Goal: Information Seeking & Learning: Check status

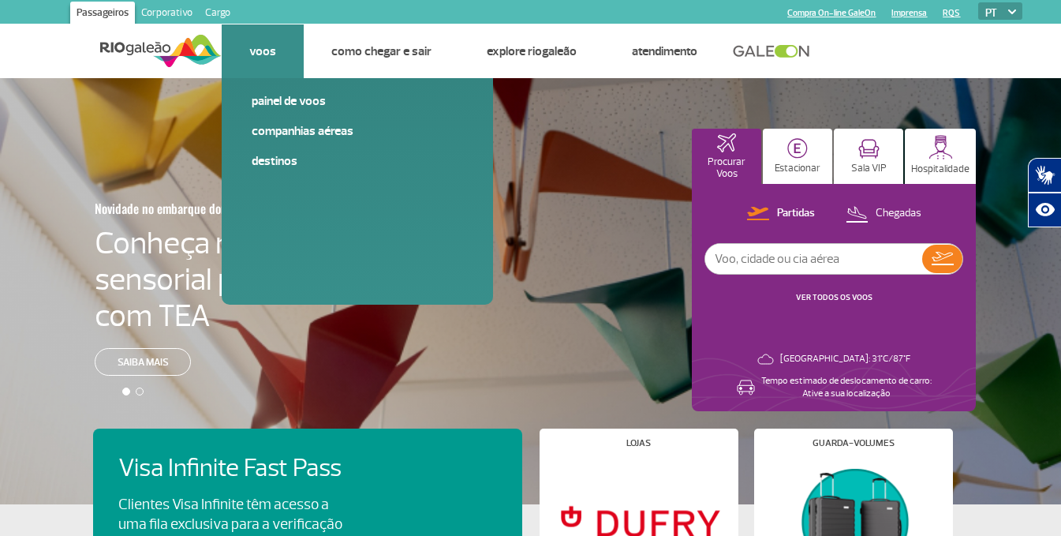
click at [280, 27] on li "Voos Painel de voos Companhias Aéreas Destinos" at bounding box center [263, 51] width 82 height 54
click at [308, 135] on link "Companhias Aéreas" at bounding box center [357, 130] width 211 height 17
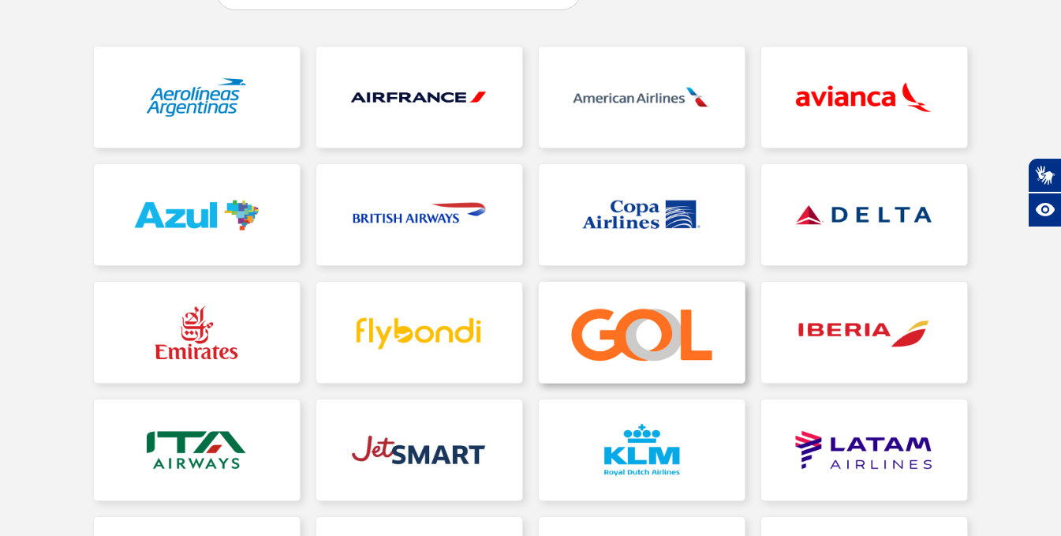
scroll to position [237, 0]
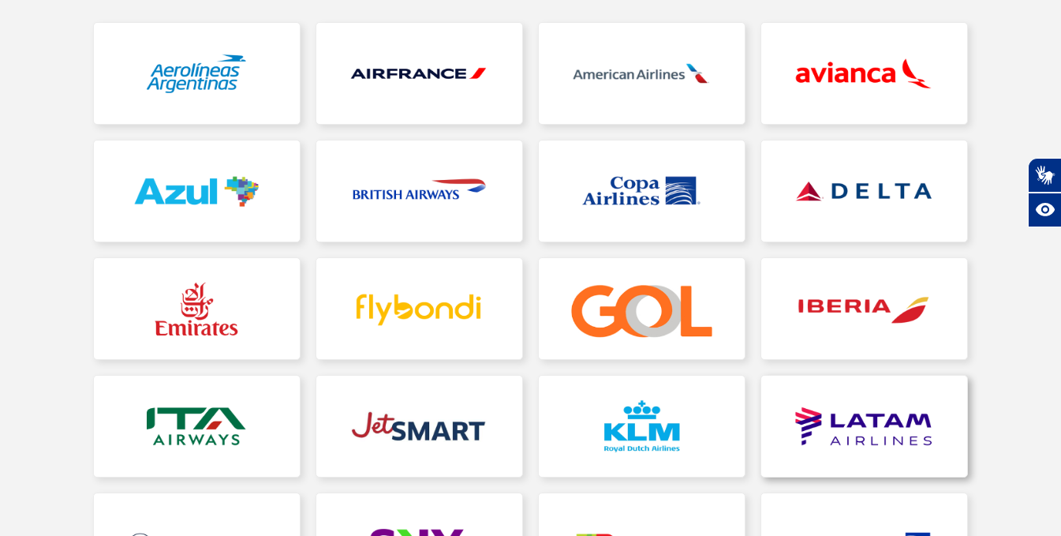
click at [802, 398] on link at bounding box center [864, 425] width 206 height 101
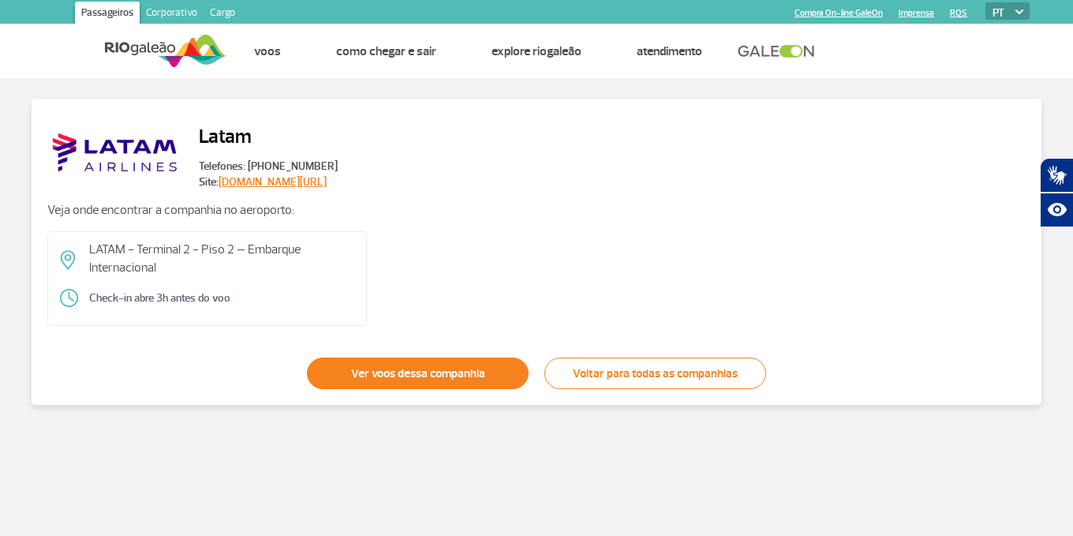
click at [477, 370] on link "Ver voos dessa companhia" at bounding box center [418, 373] width 222 height 32
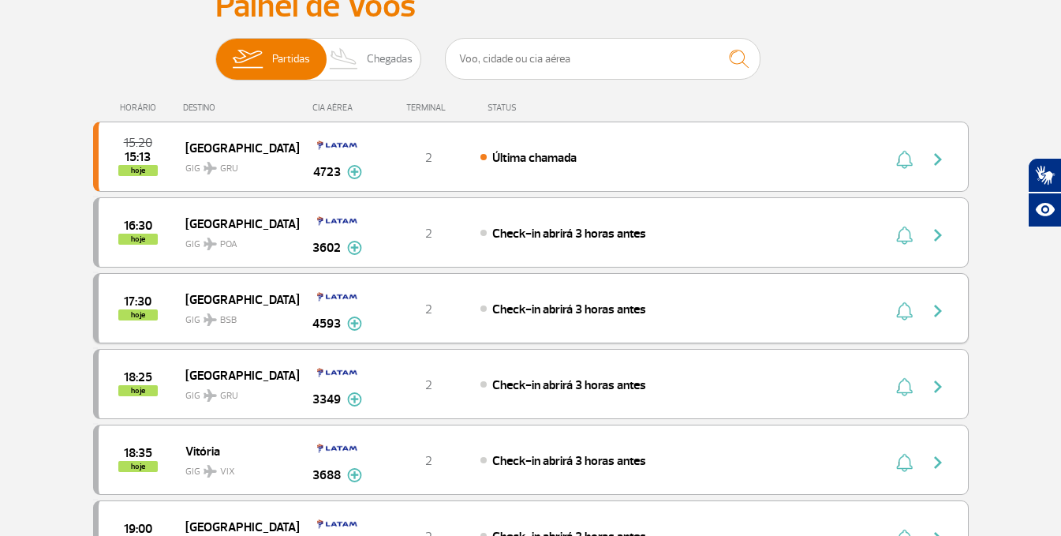
scroll to position [158, 0]
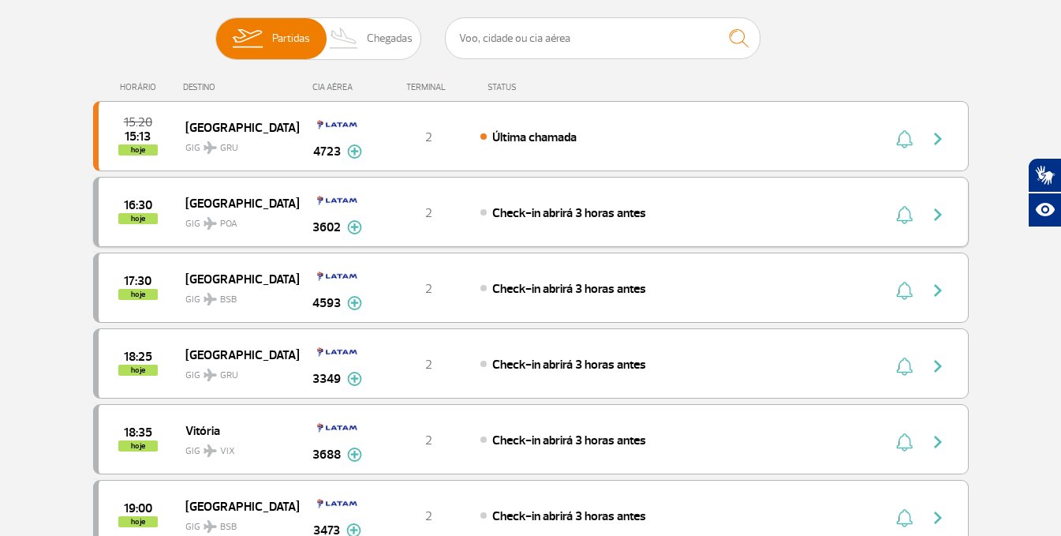
click at [260, 197] on span "[GEOGRAPHIC_DATA]" at bounding box center [235, 202] width 101 height 21
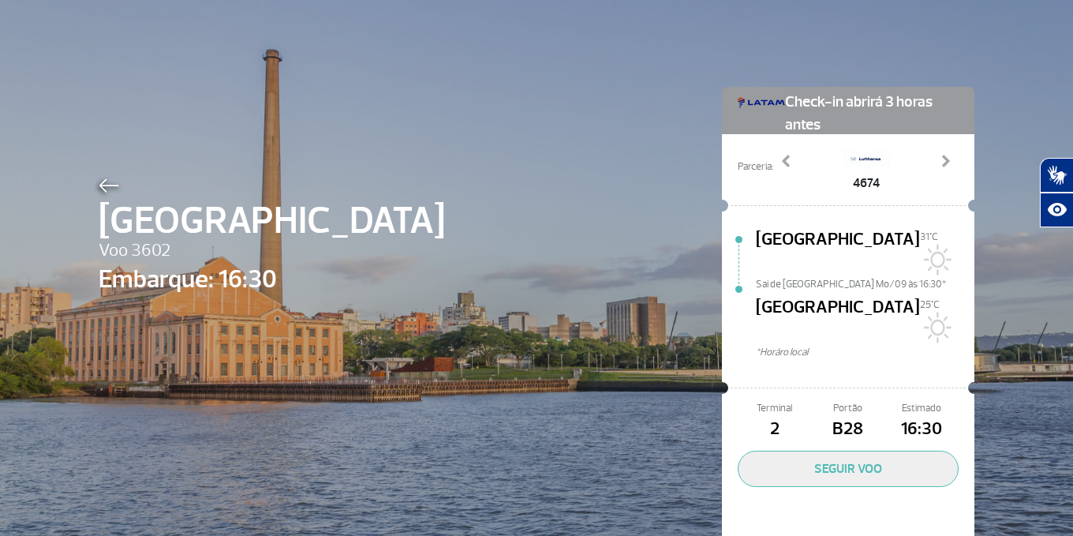
click at [99, 172] on div "[GEOGRAPHIC_DATA] 3602 Embarque: 16:30 Check-in abrirá 3 horas antes Parceria: …" at bounding box center [536, 294] width 899 height 589
click at [106, 182] on img at bounding box center [109, 185] width 21 height 14
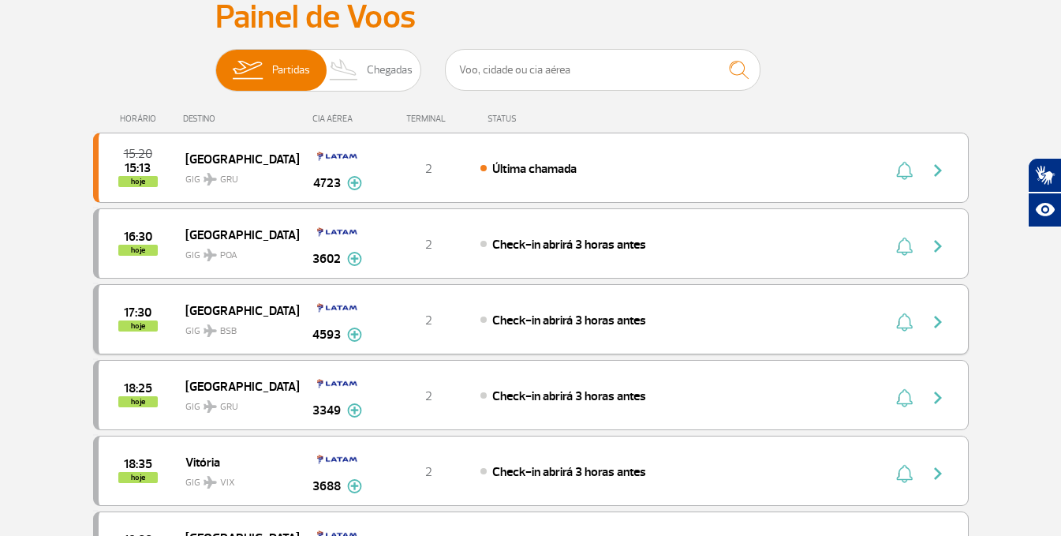
scroll to position [158, 0]
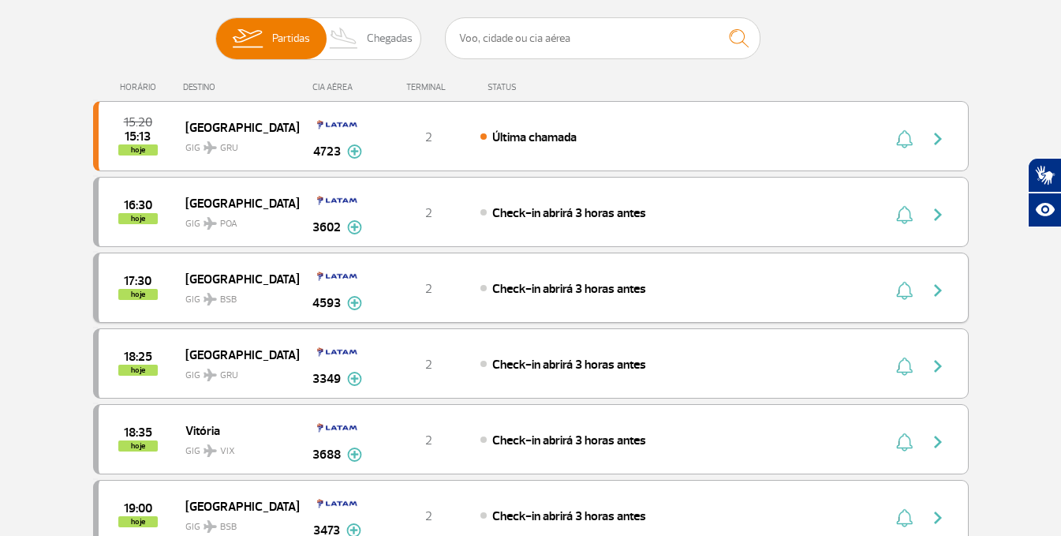
click at [179, 285] on div "17:30 hoje" at bounding box center [142, 287] width 87 height 24
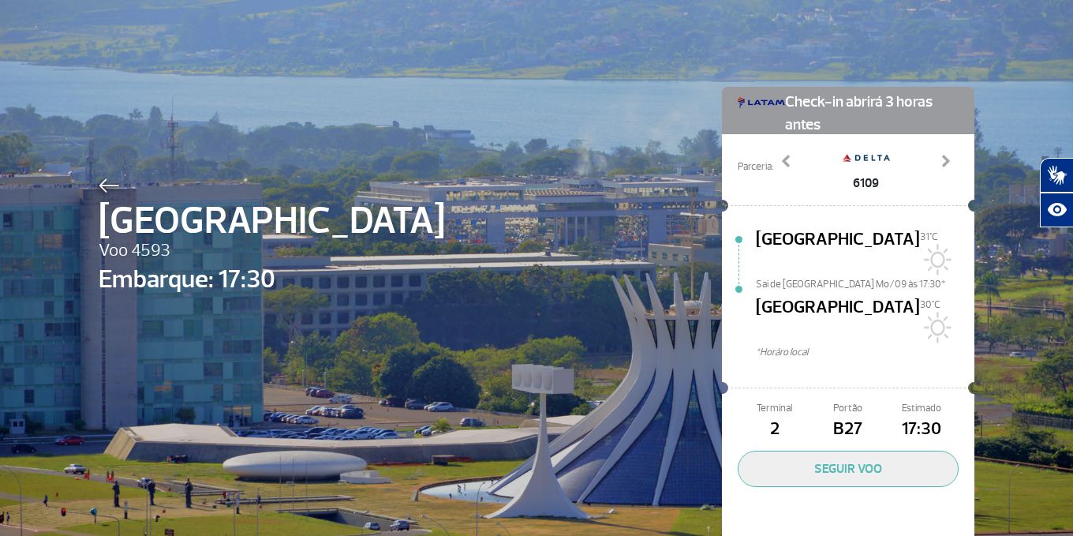
click at [105, 181] on img at bounding box center [109, 185] width 21 height 14
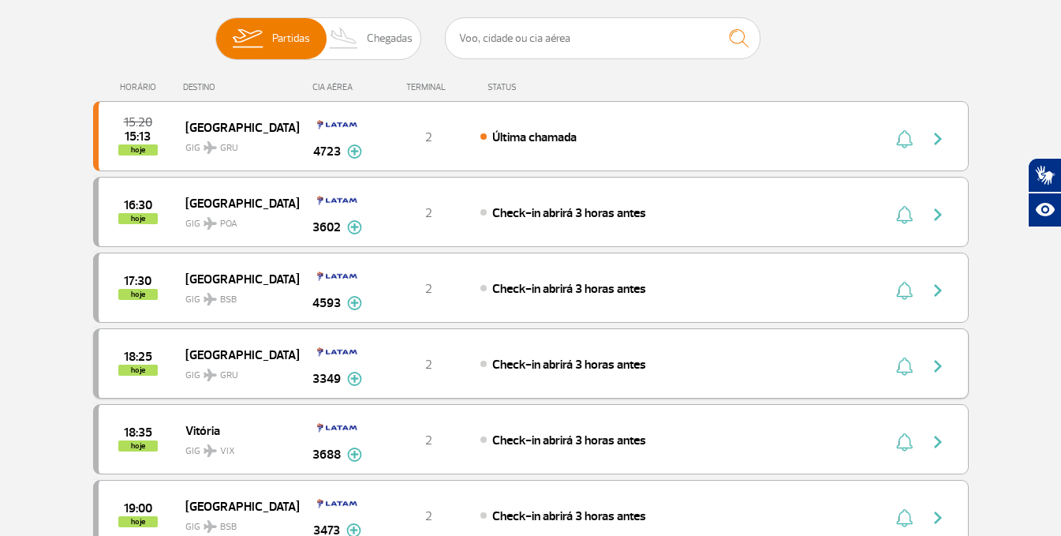
scroll to position [237, 0]
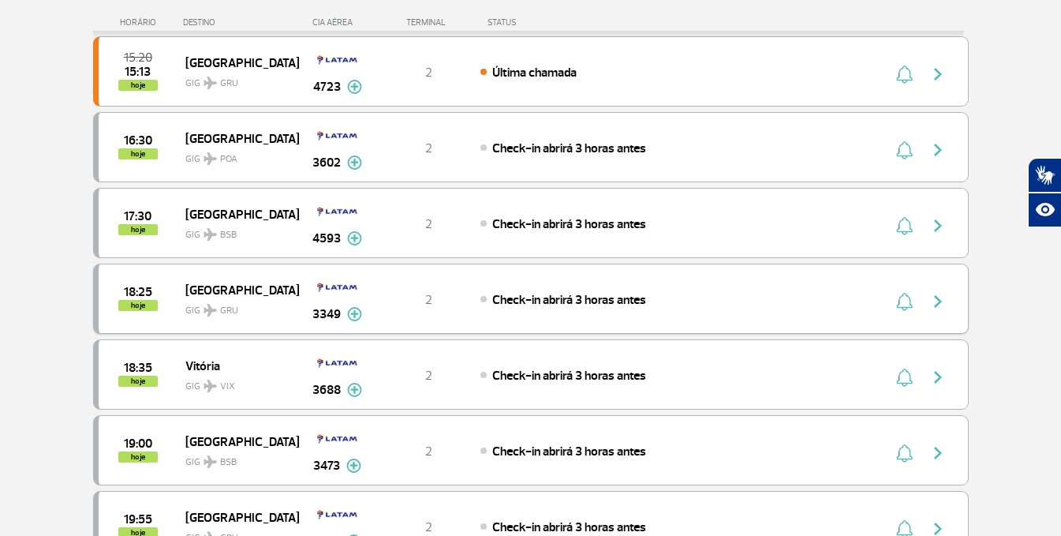
click at [193, 294] on span "[GEOGRAPHIC_DATA]" at bounding box center [235, 289] width 101 height 21
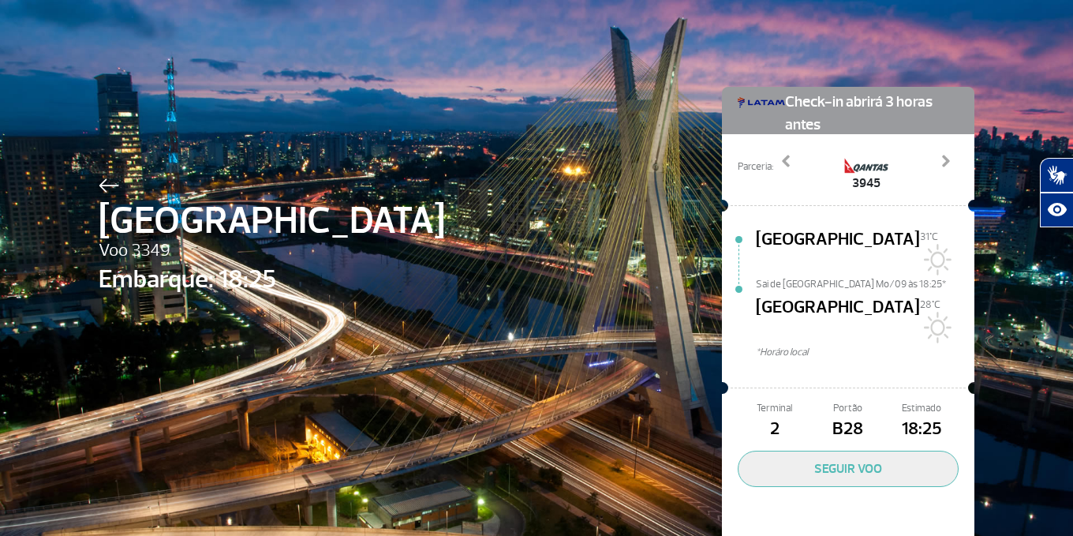
click at [114, 185] on div at bounding box center [272, 183] width 346 height 19
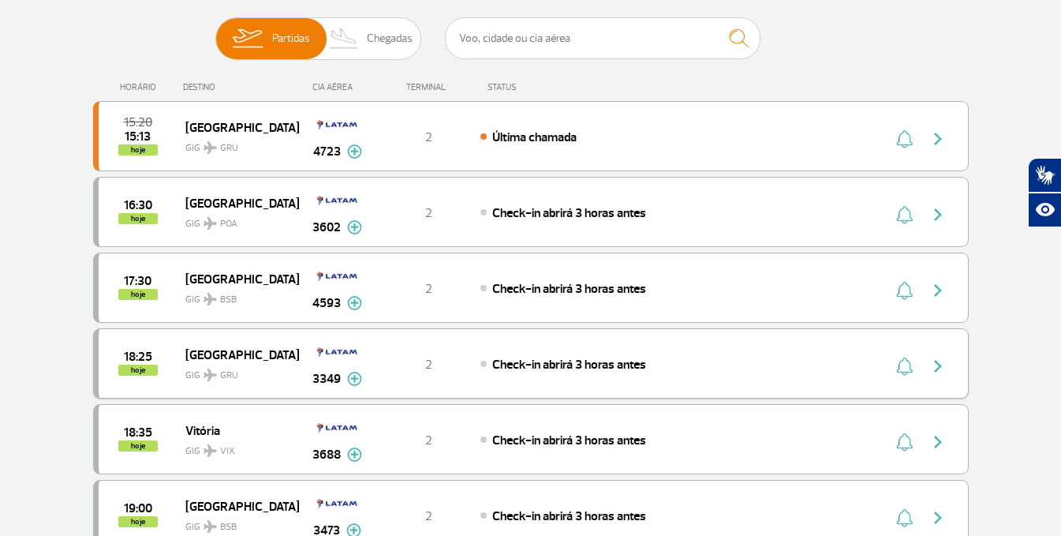
scroll to position [237, 0]
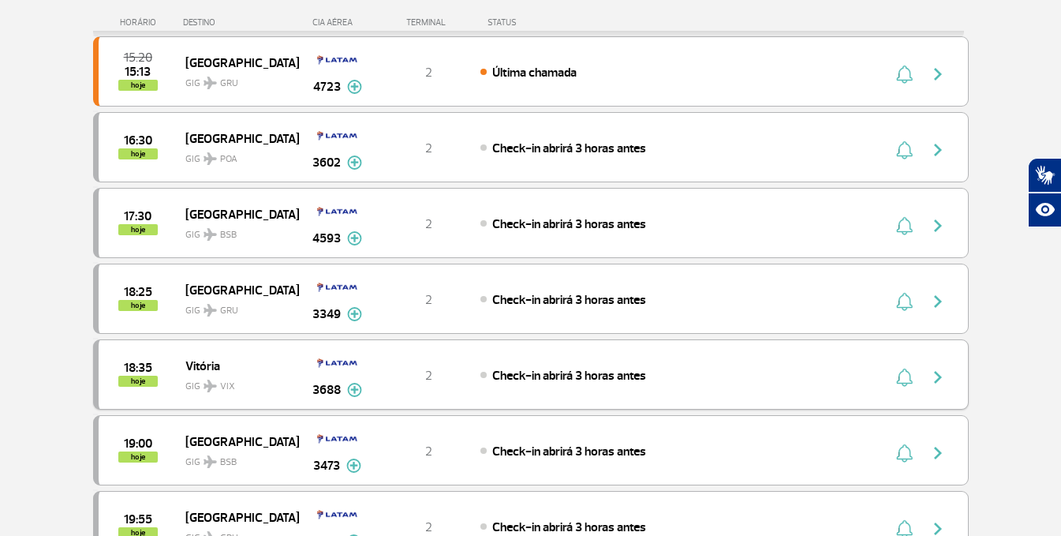
click at [215, 364] on span "Vitória" at bounding box center [235, 365] width 101 height 21
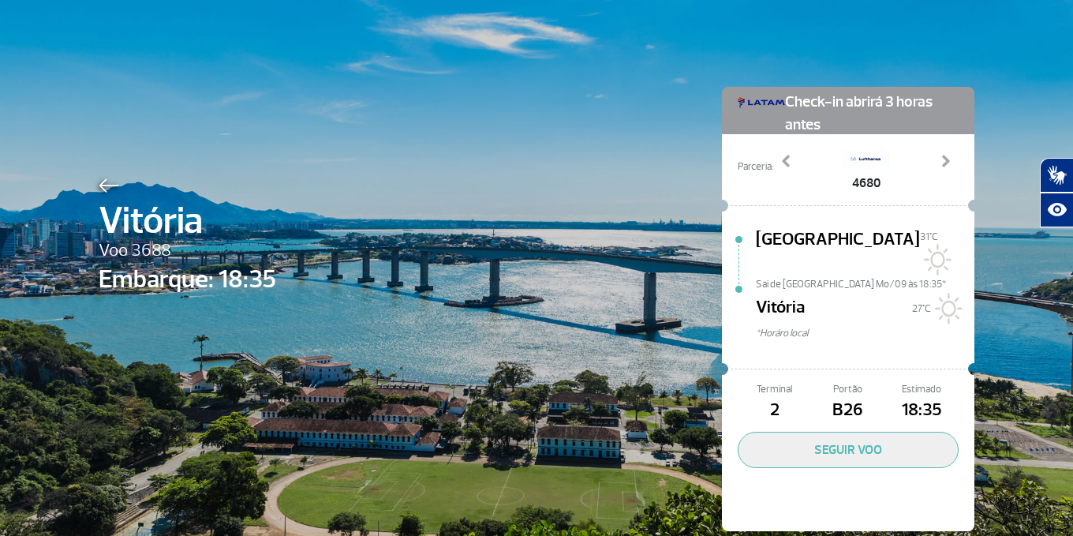
click at [99, 174] on div at bounding box center [187, 183] width 177 height 19
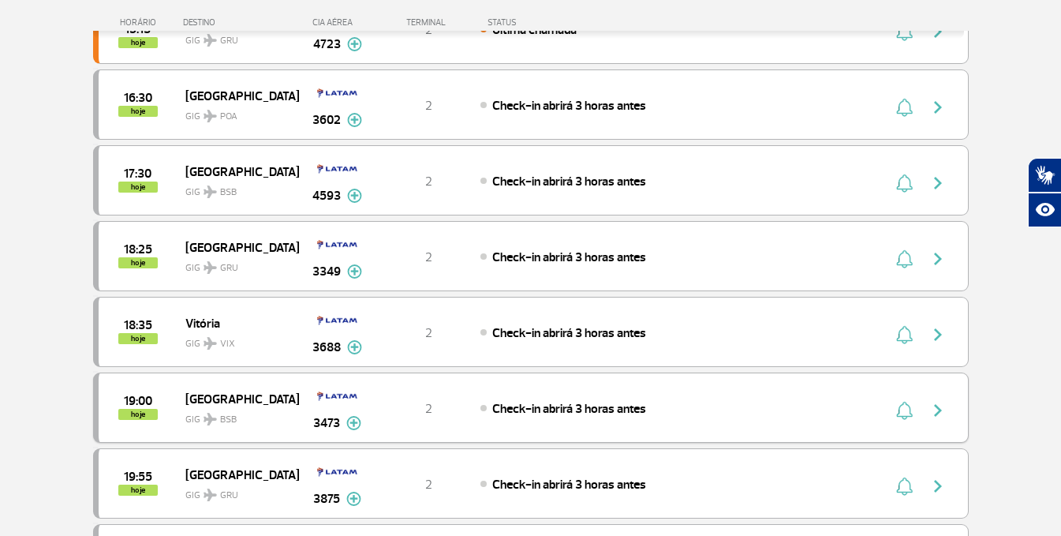
scroll to position [316, 0]
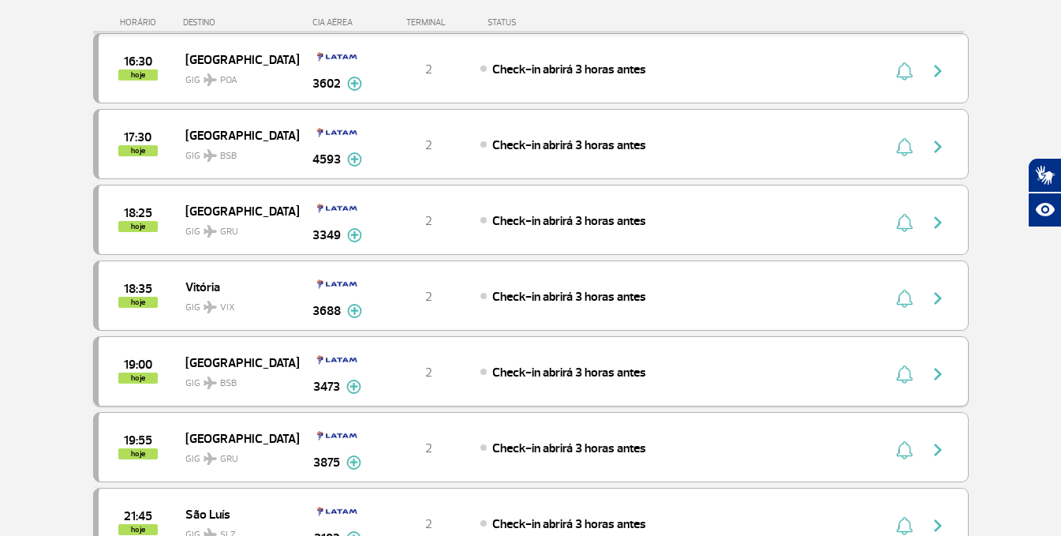
click at [222, 372] on span "GIG BSB" at bounding box center [235, 379] width 101 height 23
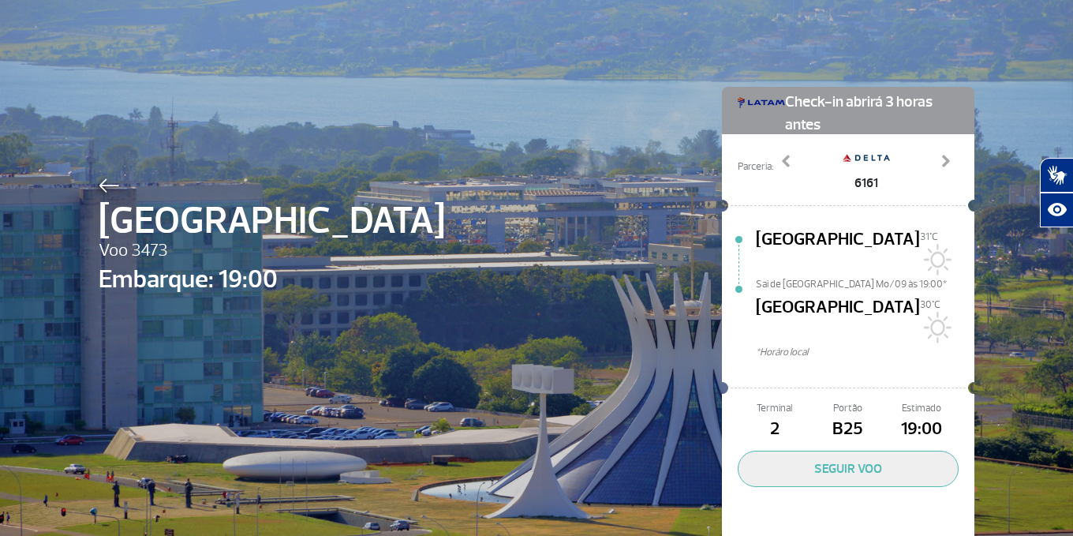
click at [106, 186] on img at bounding box center [109, 185] width 21 height 14
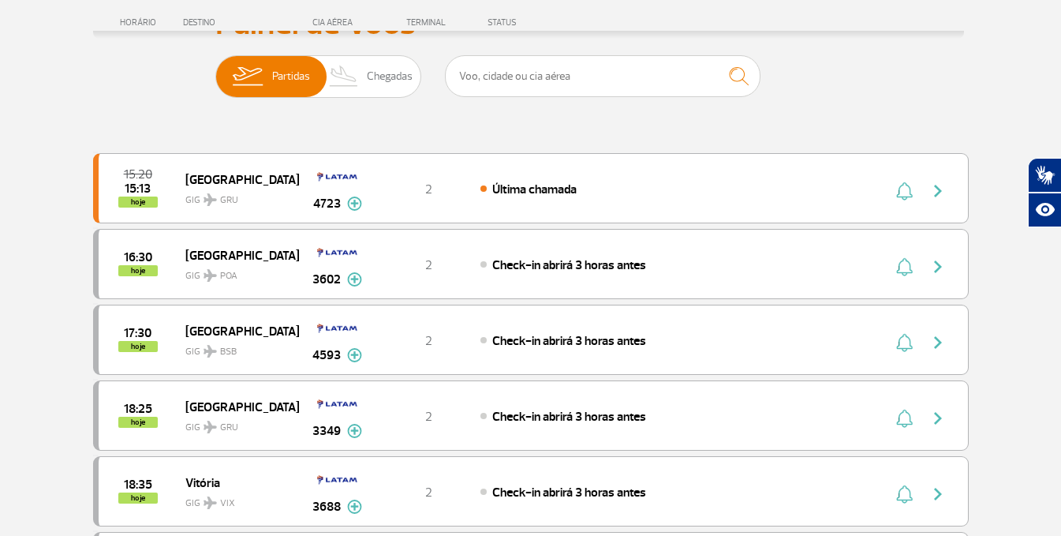
scroll to position [316, 0]
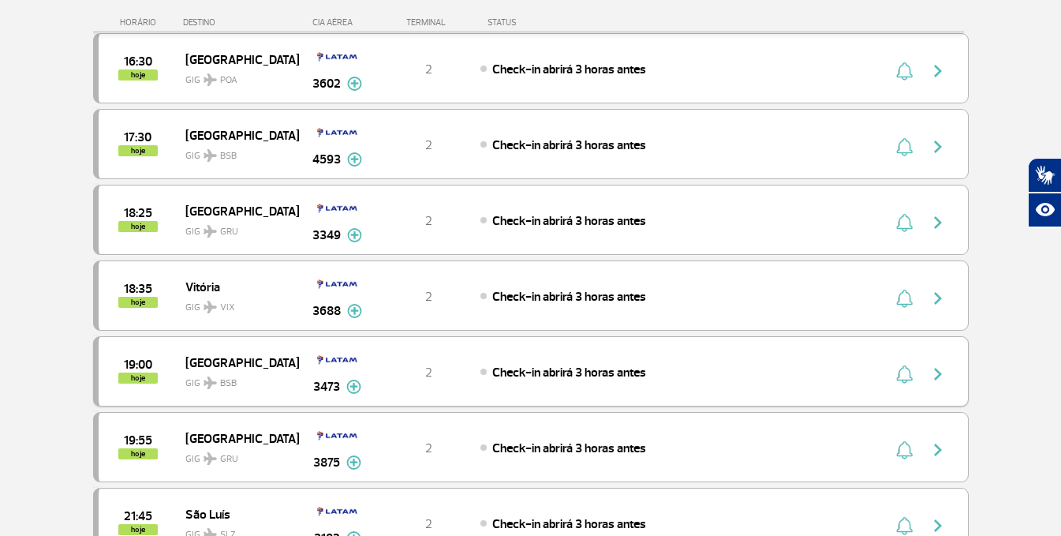
click at [207, 378] on img at bounding box center [210, 382] width 13 height 13
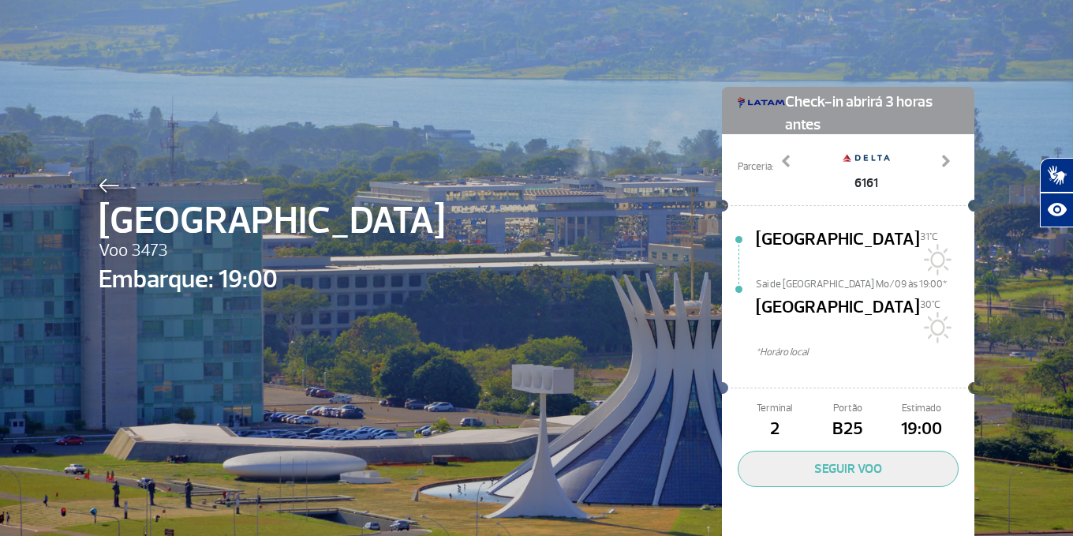
click at [106, 188] on img at bounding box center [109, 185] width 21 height 14
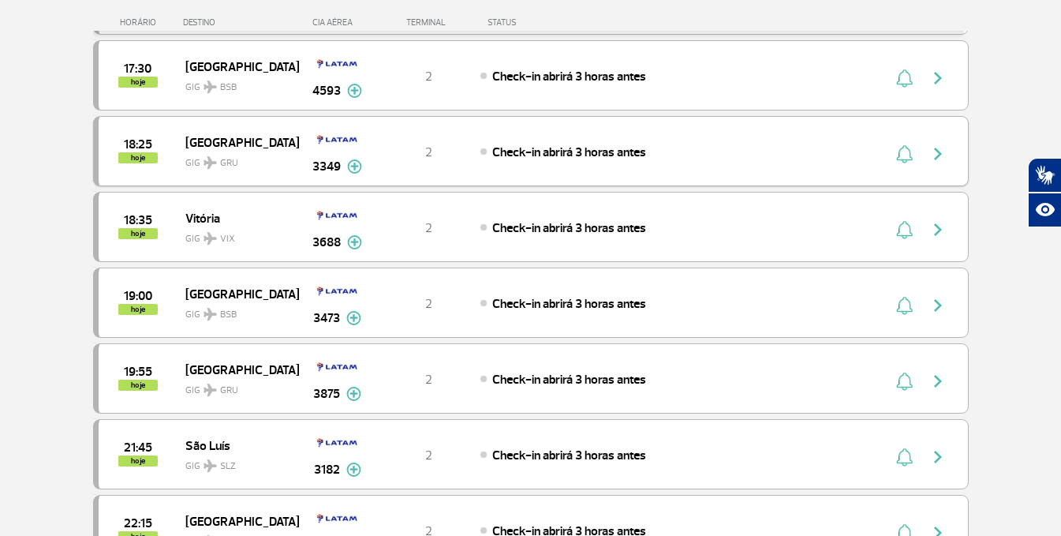
scroll to position [473, 0]
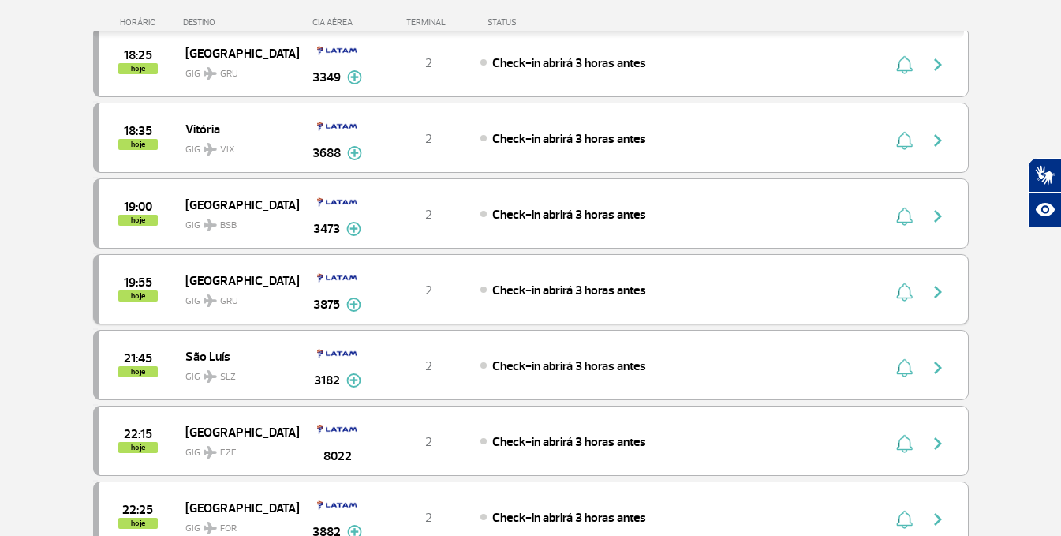
click at [201, 298] on span "GIG GRU" at bounding box center [235, 297] width 101 height 23
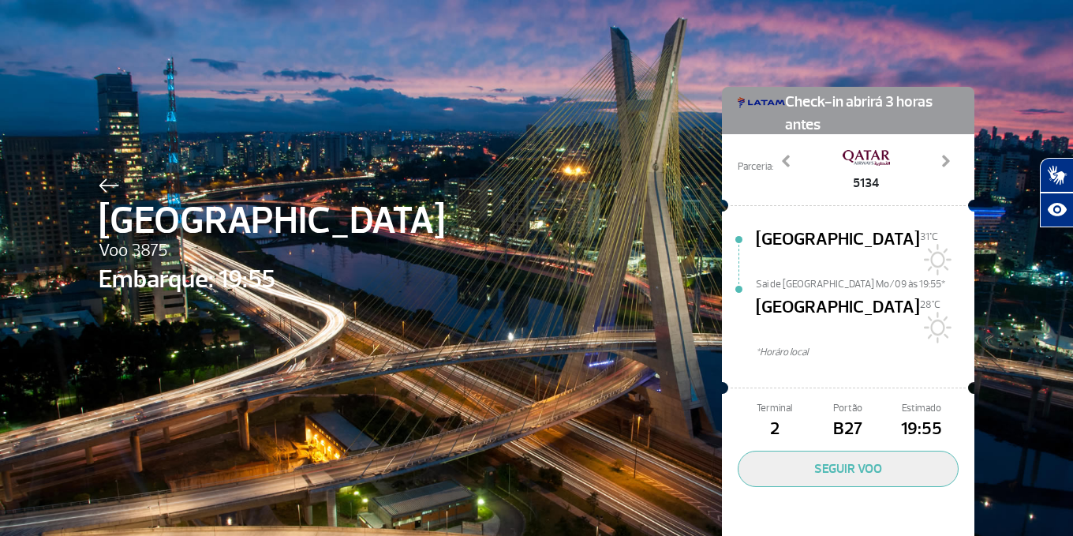
click at [91, 192] on div "[GEOGRAPHIC_DATA] 3875 Embarque: 19:55 Check-in abrirá 3 horas antes Parceria: …" at bounding box center [536, 294] width 899 height 589
click at [100, 182] on img at bounding box center [109, 185] width 21 height 14
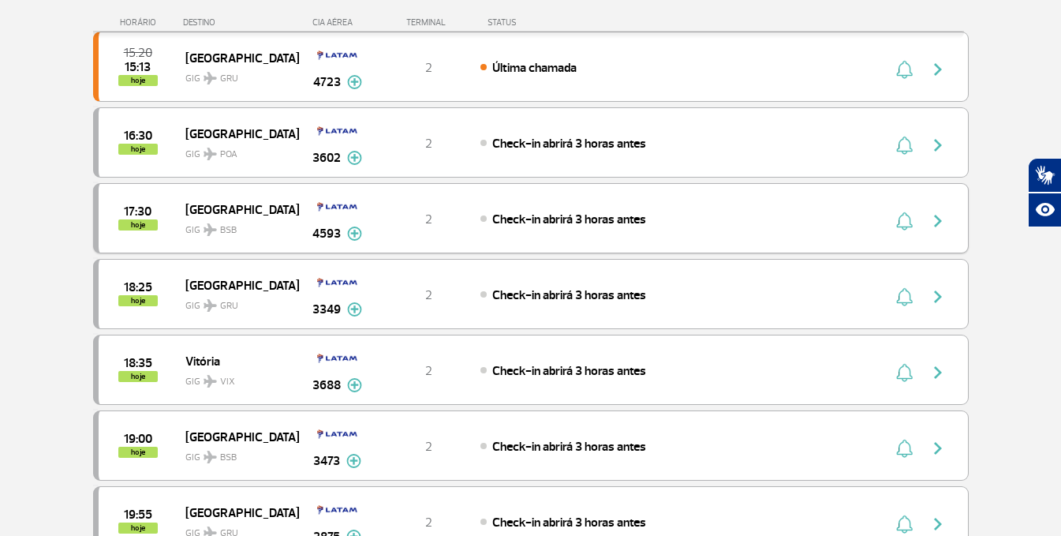
scroll to position [394, 0]
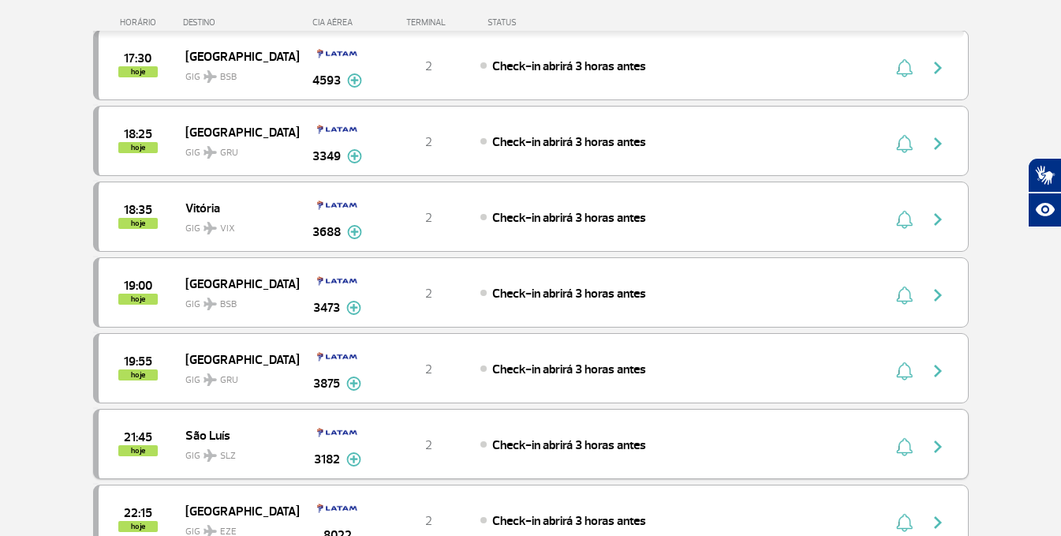
click at [192, 437] on span "São Luís" at bounding box center [235, 434] width 101 height 21
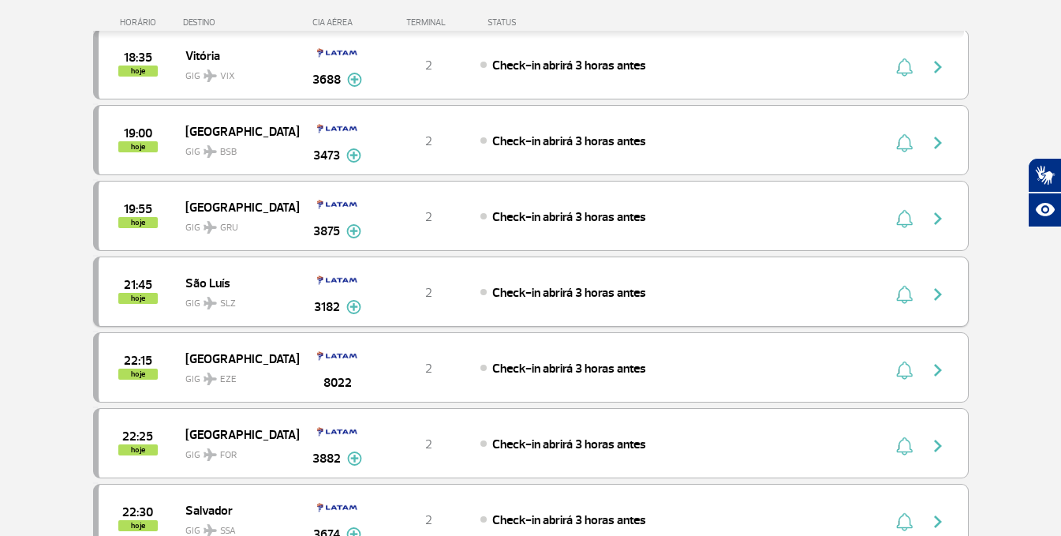
scroll to position [552, 0]
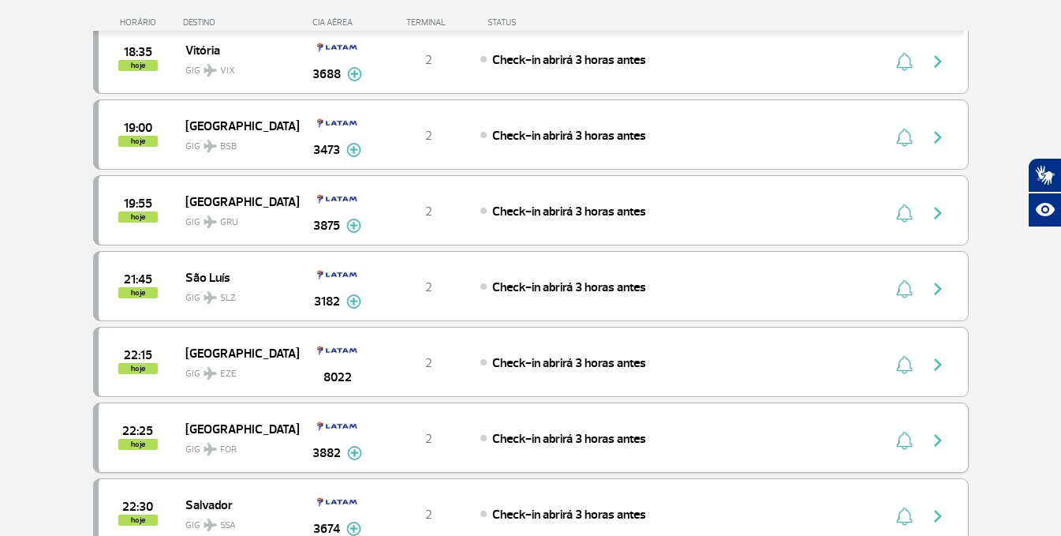
click at [211, 415] on div "22:25 hoje Fortaleza GIG FOR 3882 2 Check-in abrirá 3 horas antes Parcerias: Ib…" at bounding box center [531, 437] width 876 height 70
click at [211, 440] on span "GIG FOR" at bounding box center [235, 445] width 101 height 23
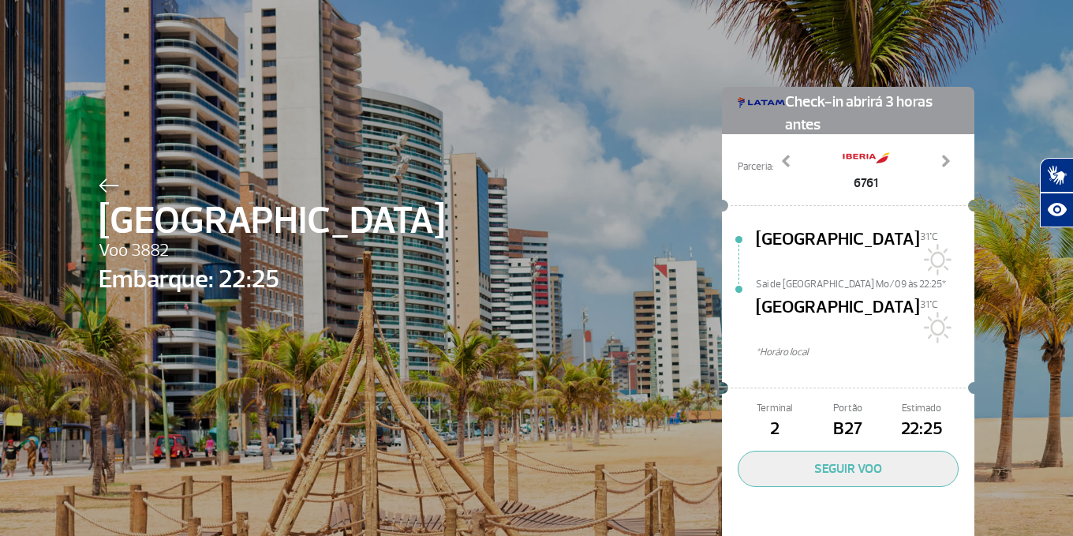
click at [114, 183] on div at bounding box center [272, 183] width 346 height 19
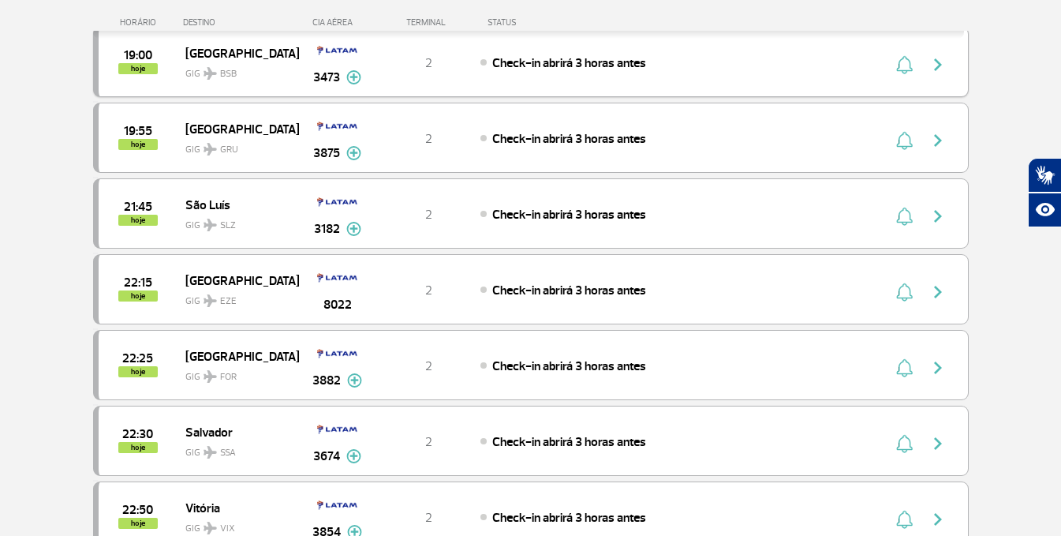
scroll to position [631, 0]
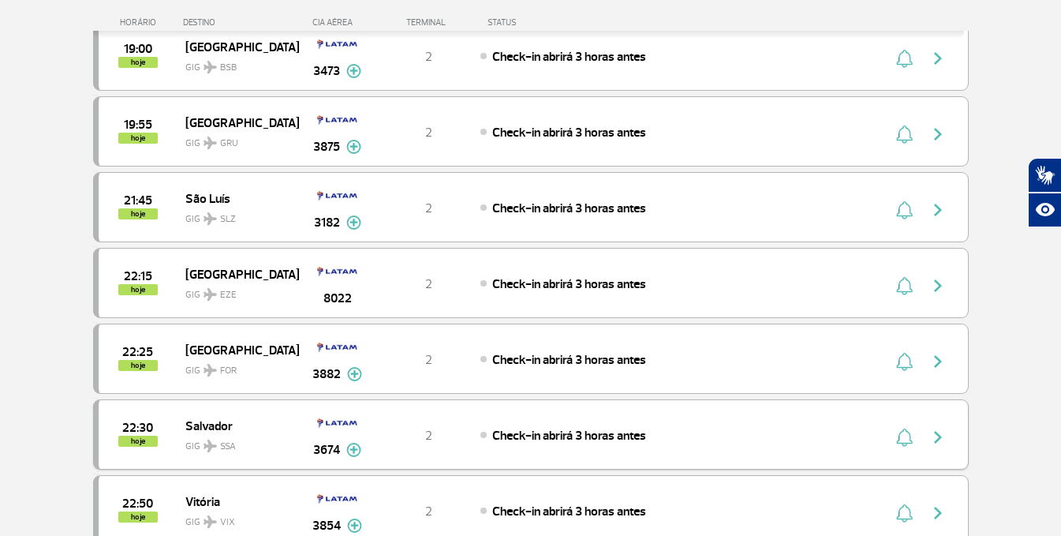
click at [222, 422] on span "Salvador" at bounding box center [235, 425] width 101 height 21
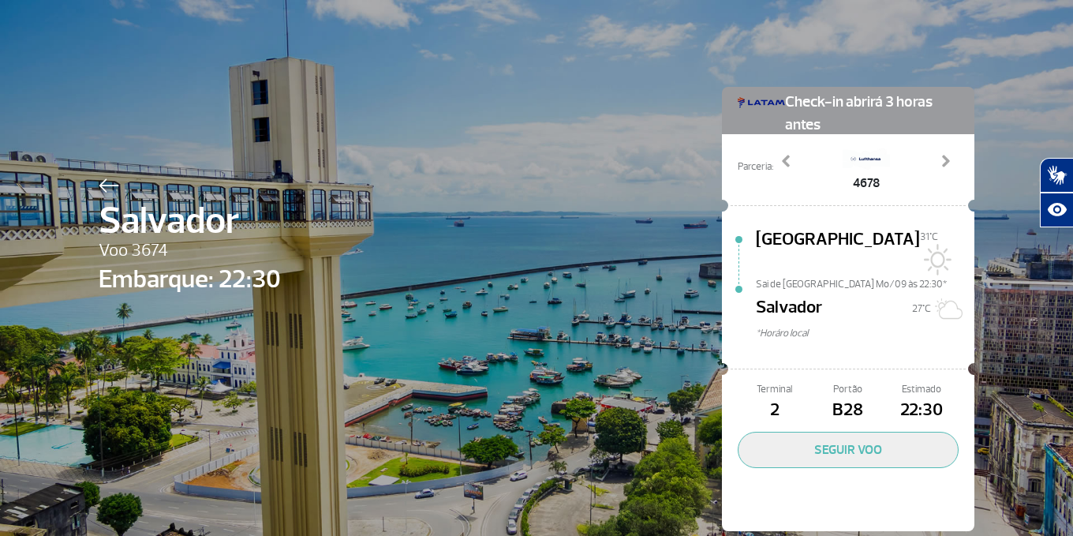
click at [99, 181] on img at bounding box center [109, 185] width 21 height 14
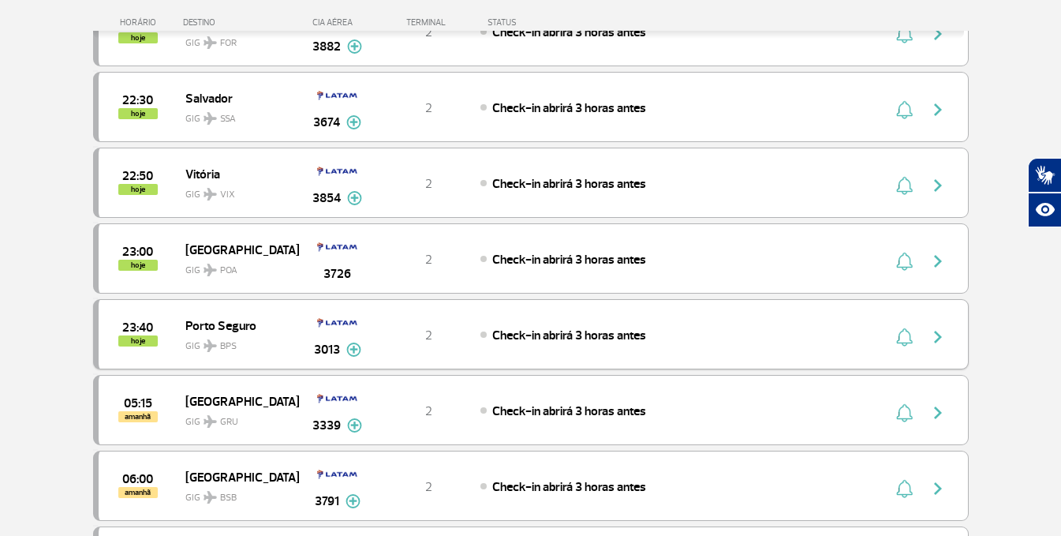
scroll to position [860, 0]
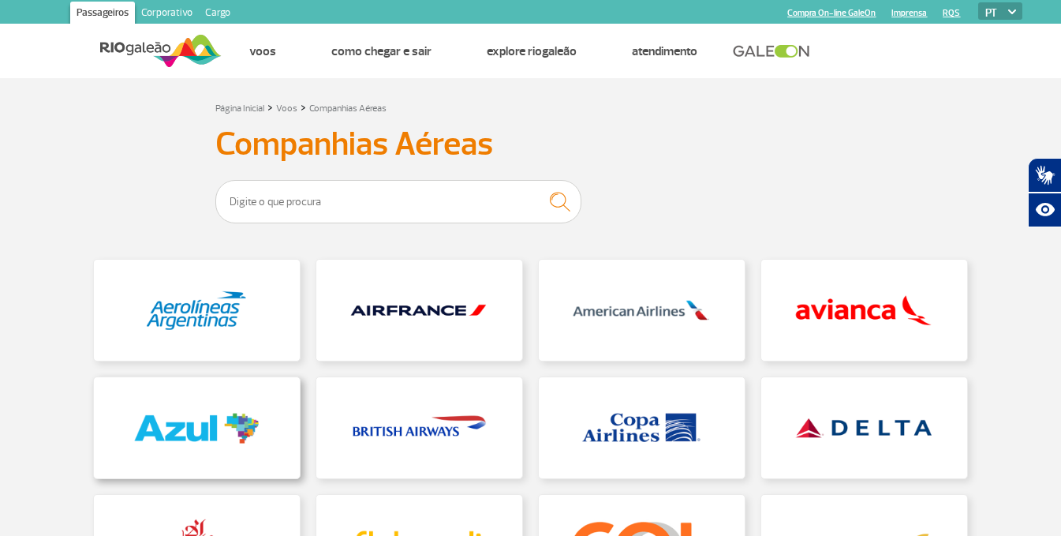
click at [252, 403] on link at bounding box center [197, 427] width 206 height 101
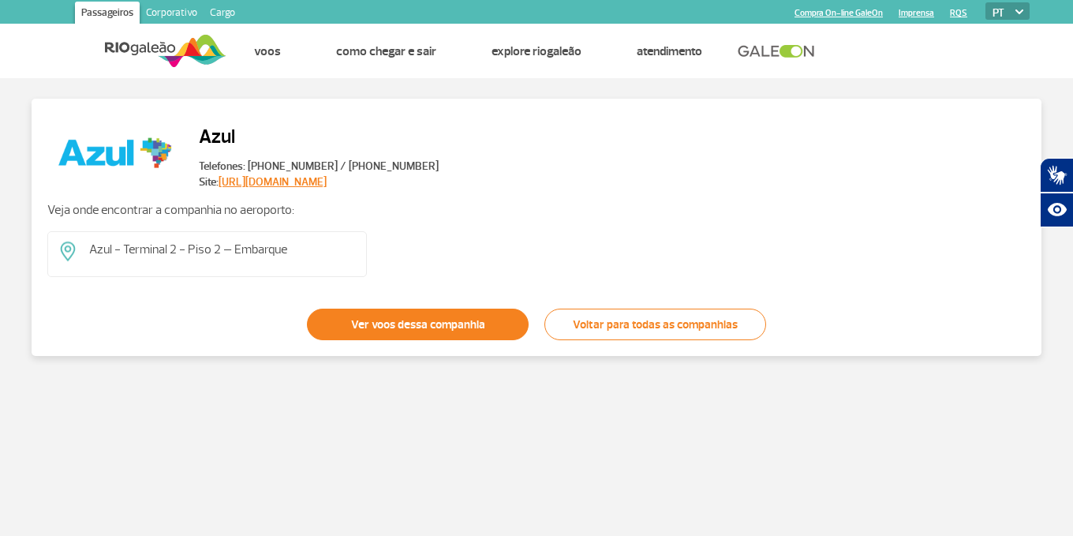
click at [354, 330] on link "Ver voos dessa companhia" at bounding box center [418, 324] width 222 height 32
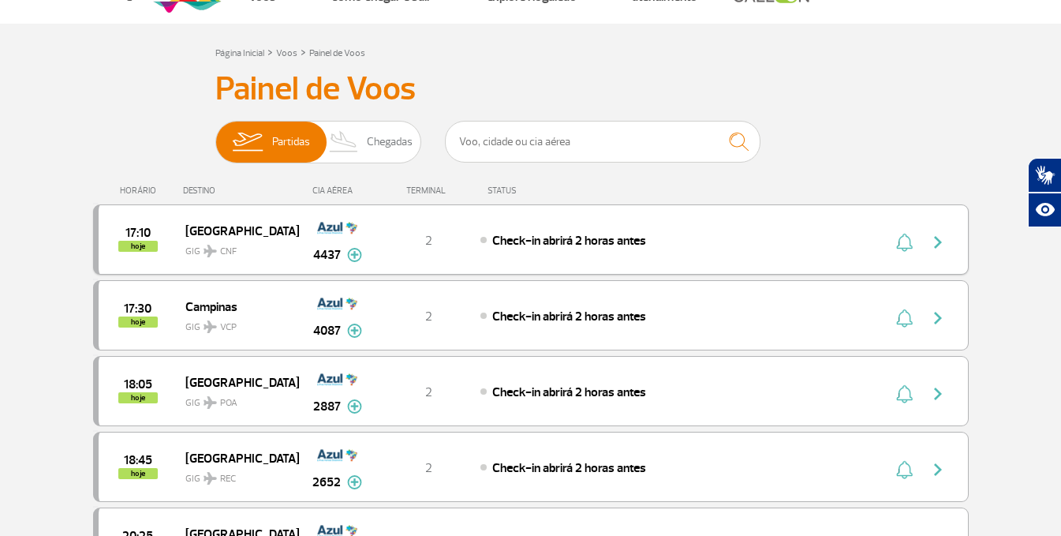
scroll to position [79, 0]
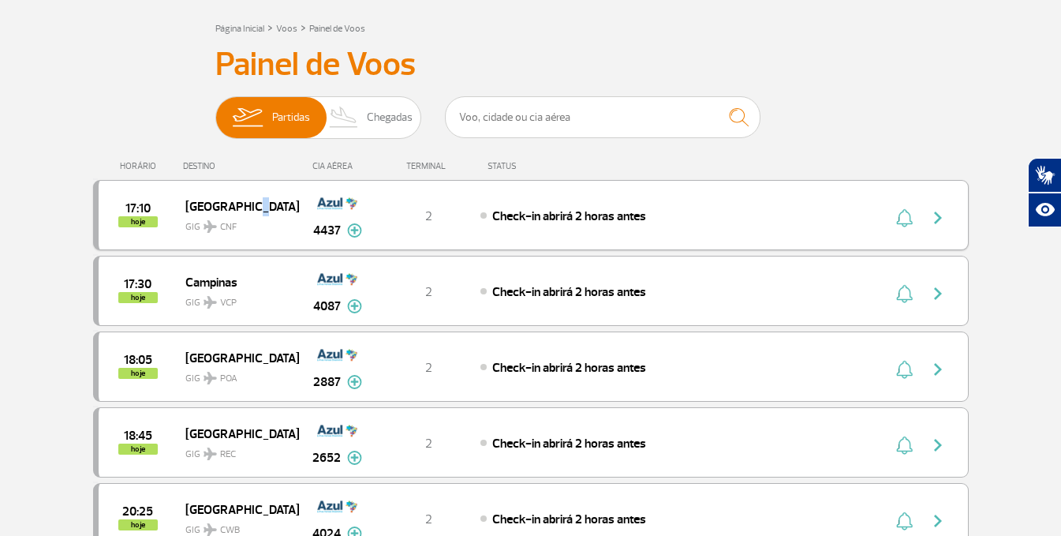
click at [248, 197] on span "[GEOGRAPHIC_DATA]" at bounding box center [235, 206] width 101 height 21
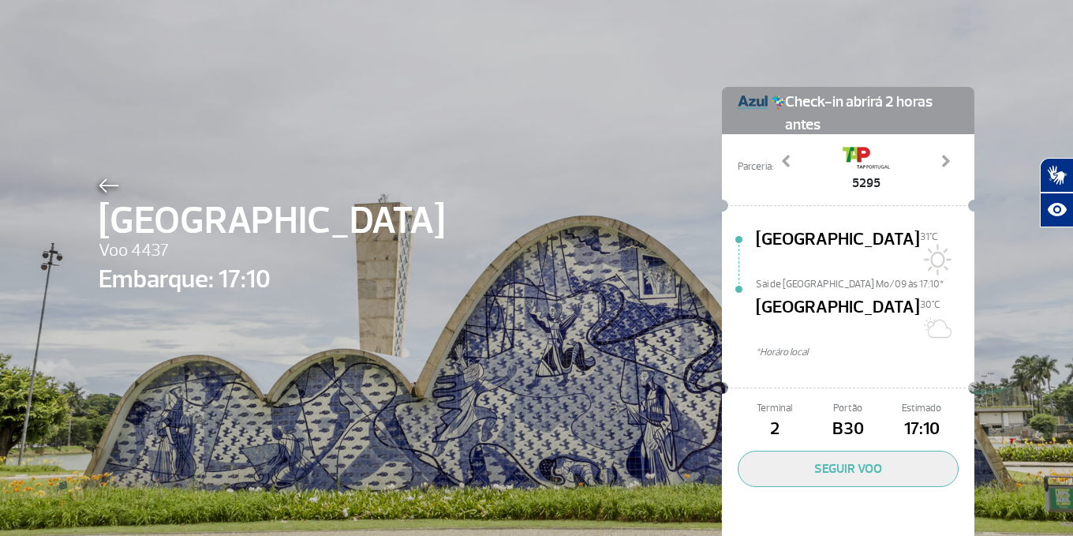
click at [99, 189] on img at bounding box center [109, 185] width 21 height 14
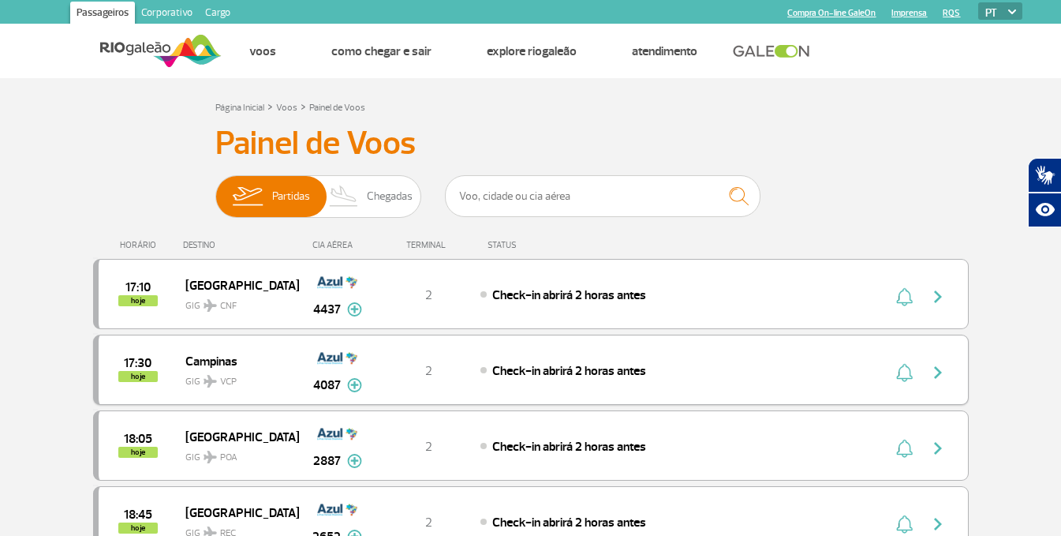
click at [204, 361] on span "Campinas" at bounding box center [235, 360] width 101 height 21
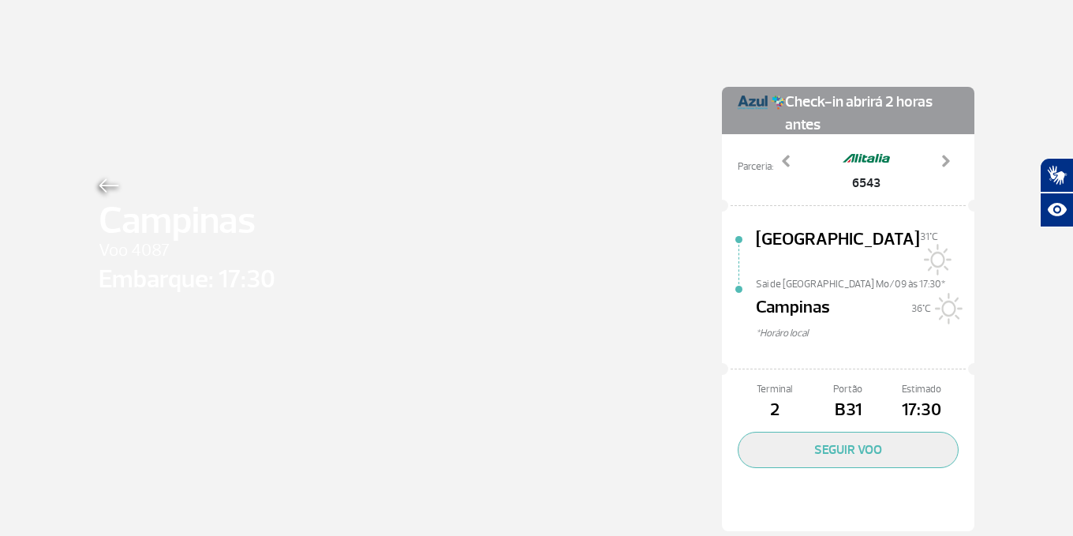
click at [99, 198] on span "Campinas" at bounding box center [187, 220] width 177 height 57
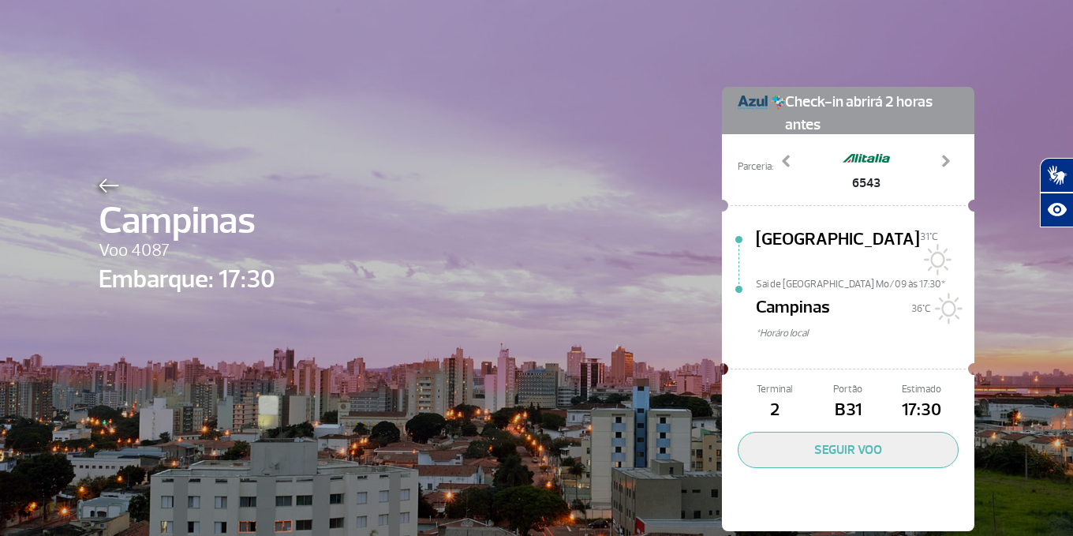
click at [99, 179] on img at bounding box center [109, 185] width 21 height 14
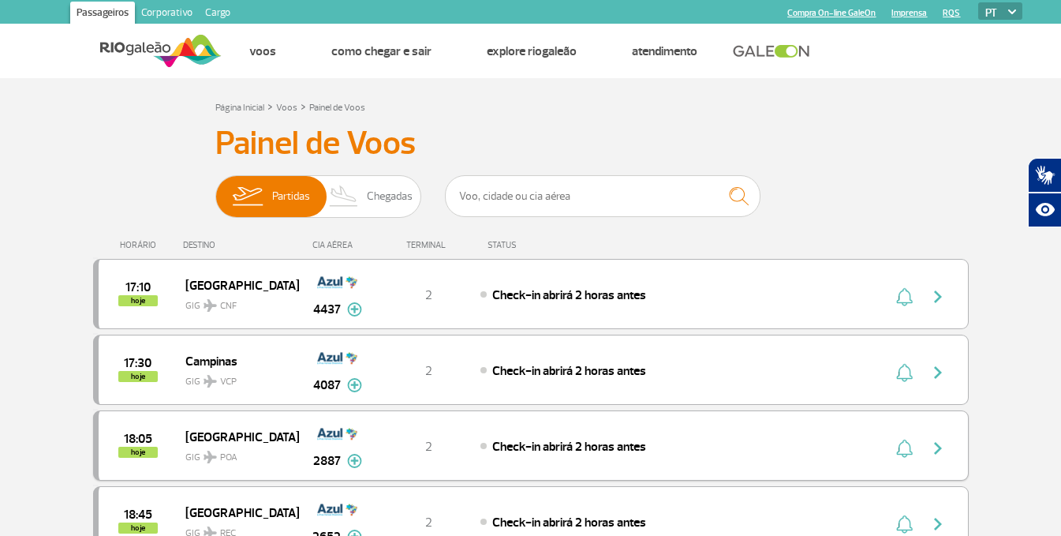
click at [241, 450] on span "GIG POA" at bounding box center [235, 453] width 101 height 23
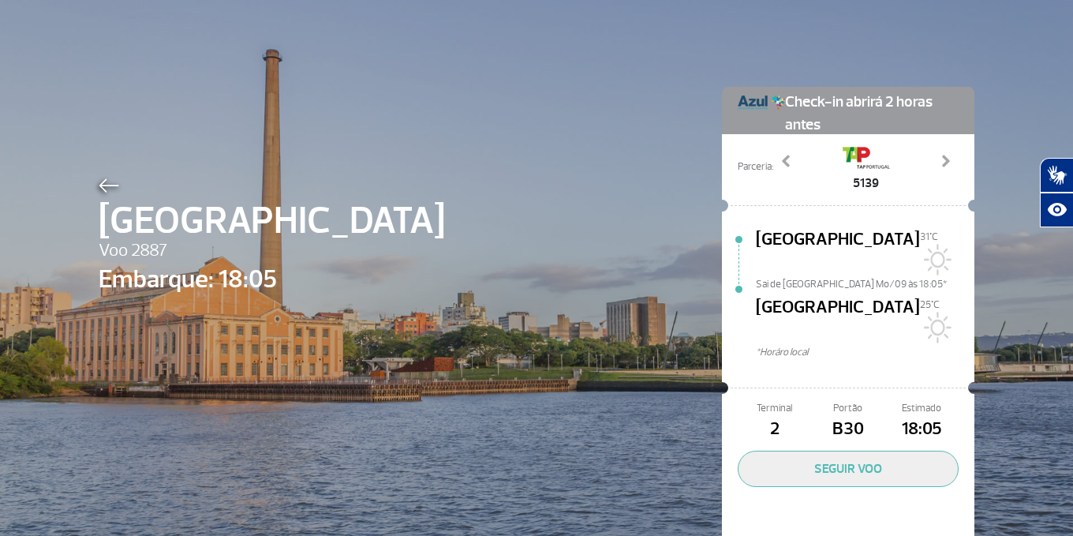
click at [88, 183] on div "[GEOGRAPHIC_DATA] 2887 Embarque: 18:05 Check-in abrirá 2 horas antes Parceria: …" at bounding box center [536, 294] width 899 height 589
click at [99, 189] on img at bounding box center [109, 185] width 21 height 14
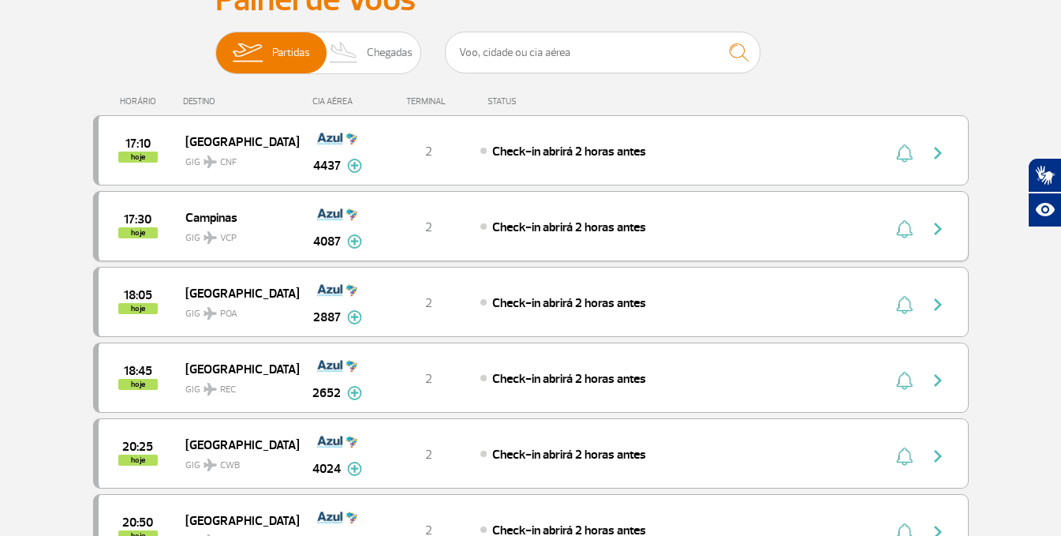
scroll to position [158, 0]
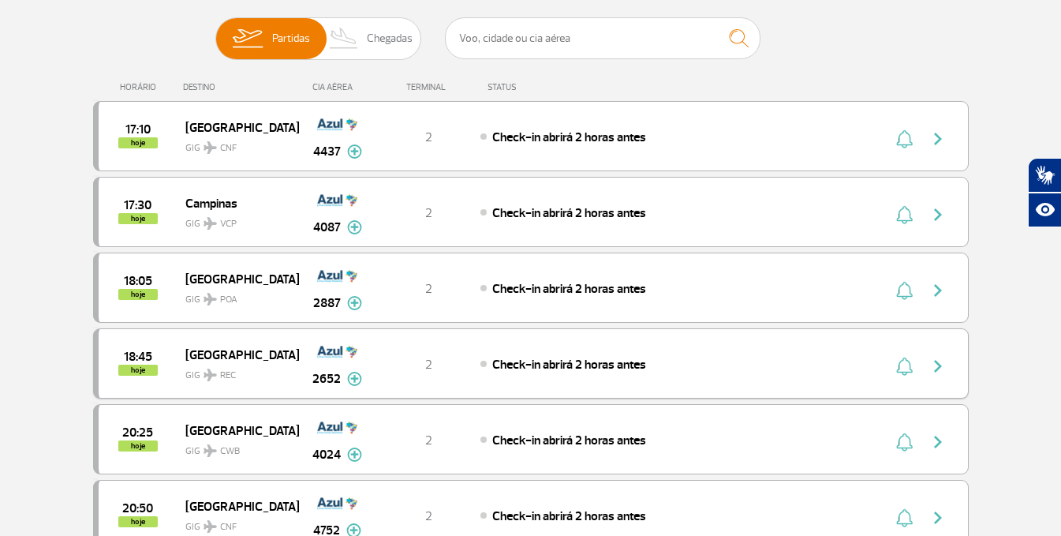
click at [195, 349] on span "[GEOGRAPHIC_DATA]" at bounding box center [235, 354] width 101 height 21
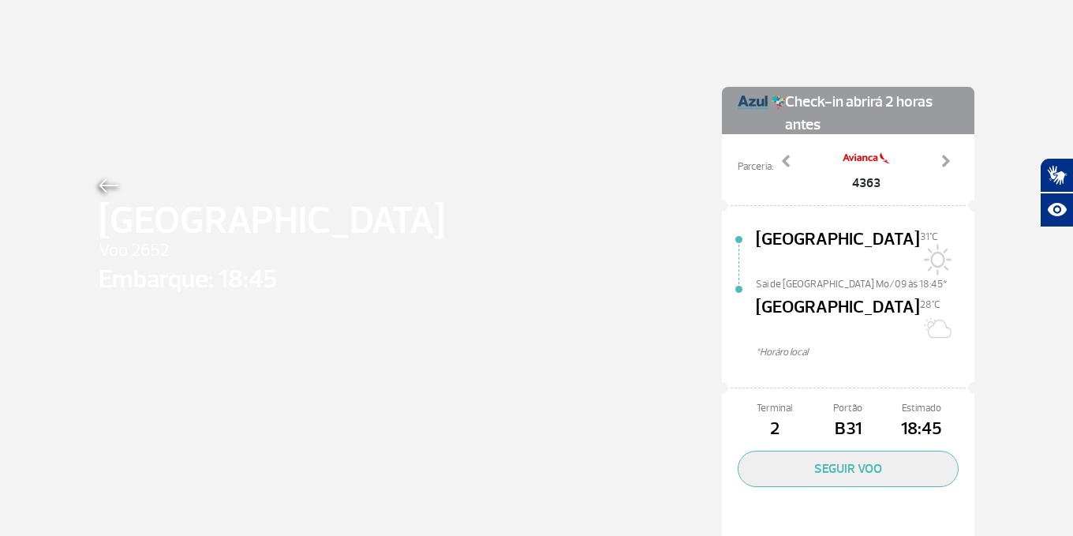
click at [99, 186] on img at bounding box center [109, 185] width 21 height 14
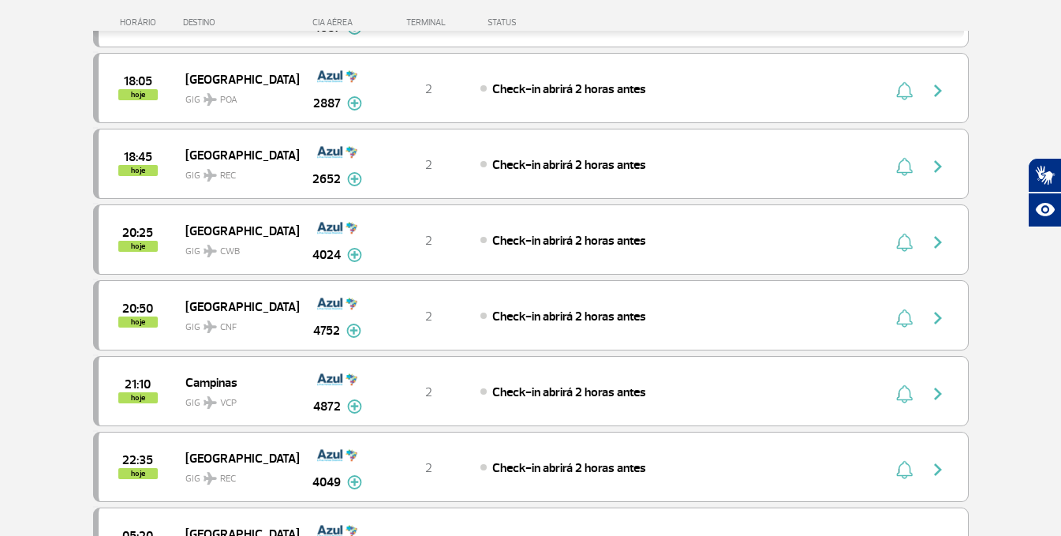
scroll to position [394, 0]
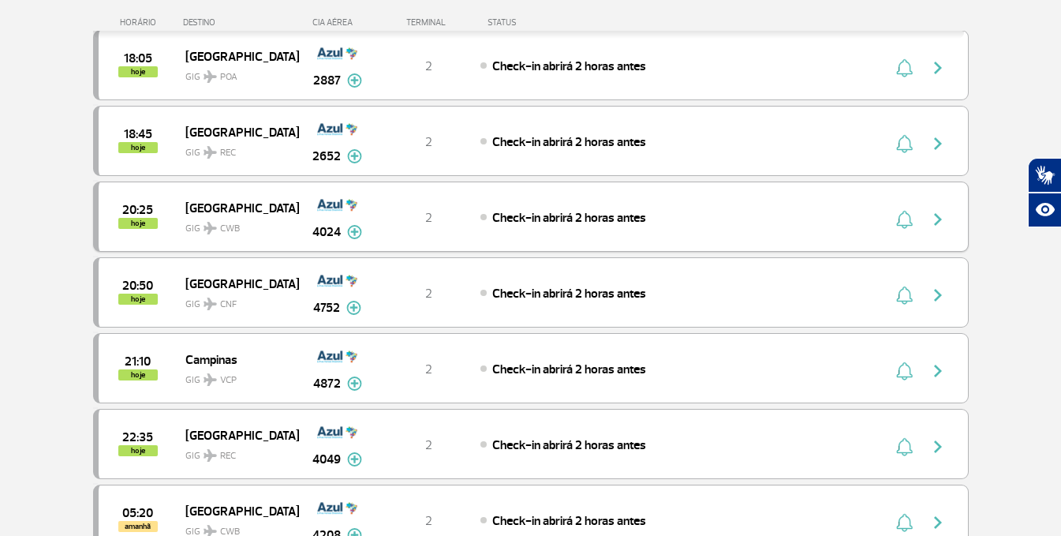
click at [211, 207] on span "[GEOGRAPHIC_DATA]" at bounding box center [235, 207] width 101 height 21
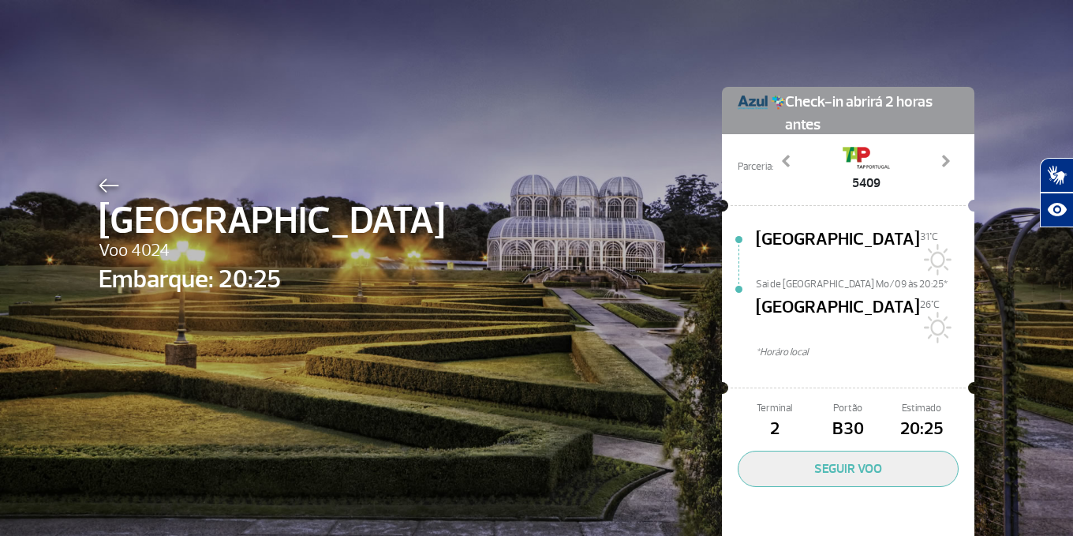
click at [106, 181] on img at bounding box center [109, 185] width 21 height 14
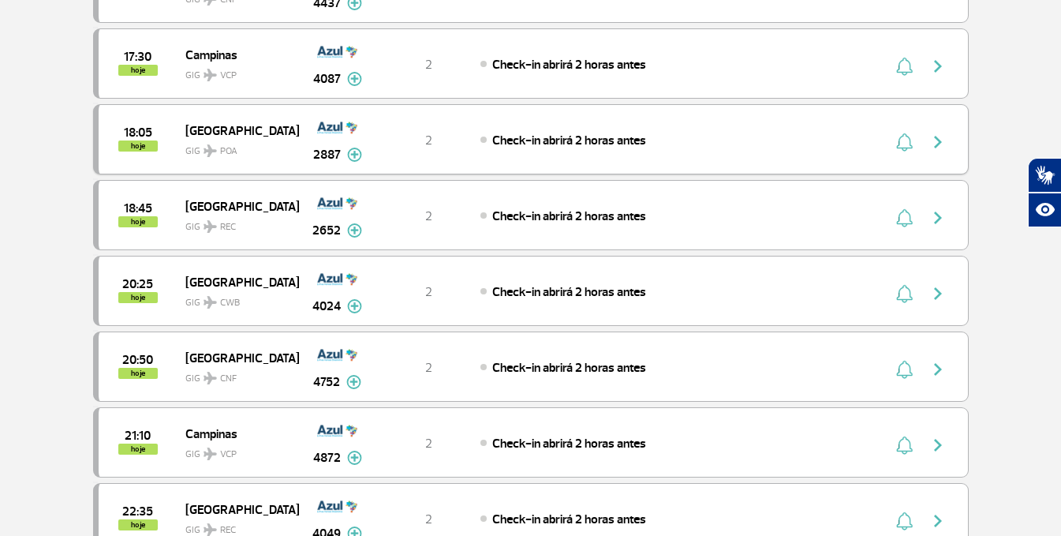
scroll to position [394, 0]
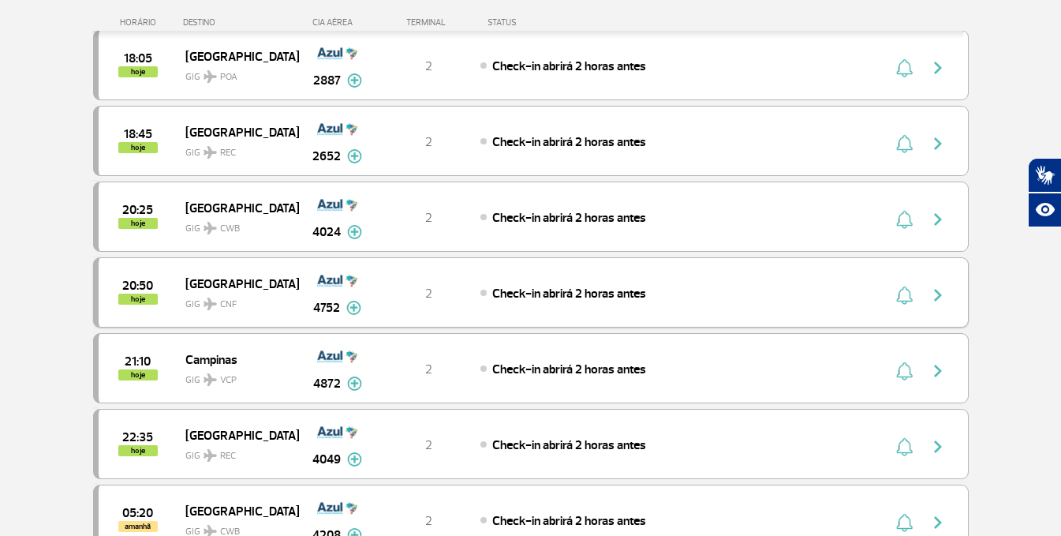
click at [207, 279] on span "[GEOGRAPHIC_DATA]" at bounding box center [235, 283] width 101 height 21
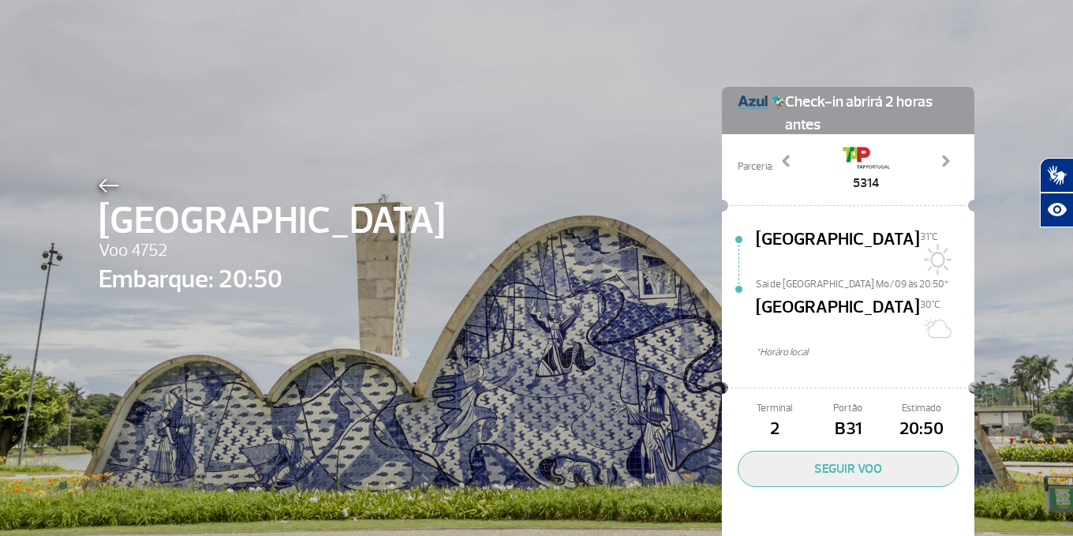
click at [116, 184] on div at bounding box center [272, 183] width 346 height 19
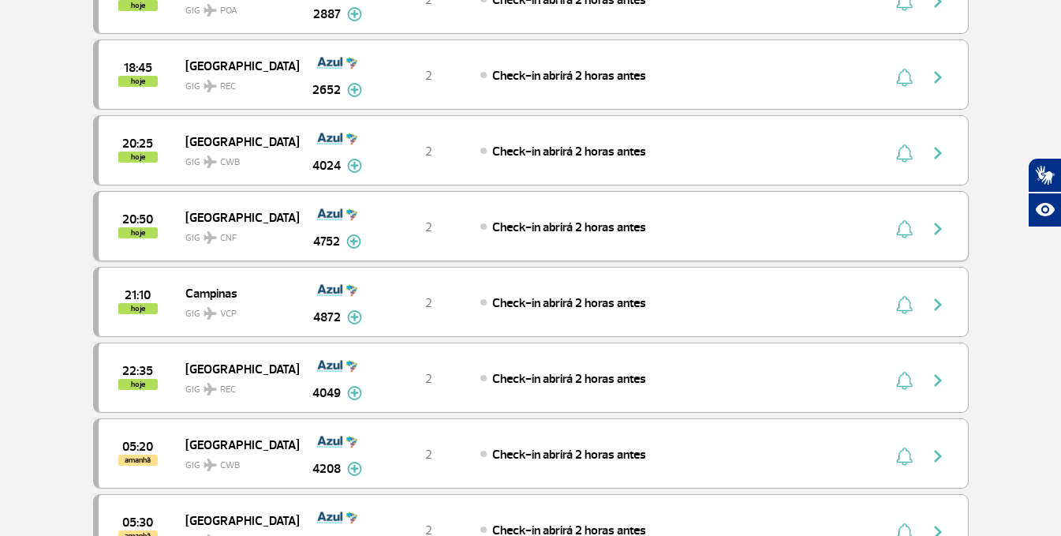
scroll to position [473, 0]
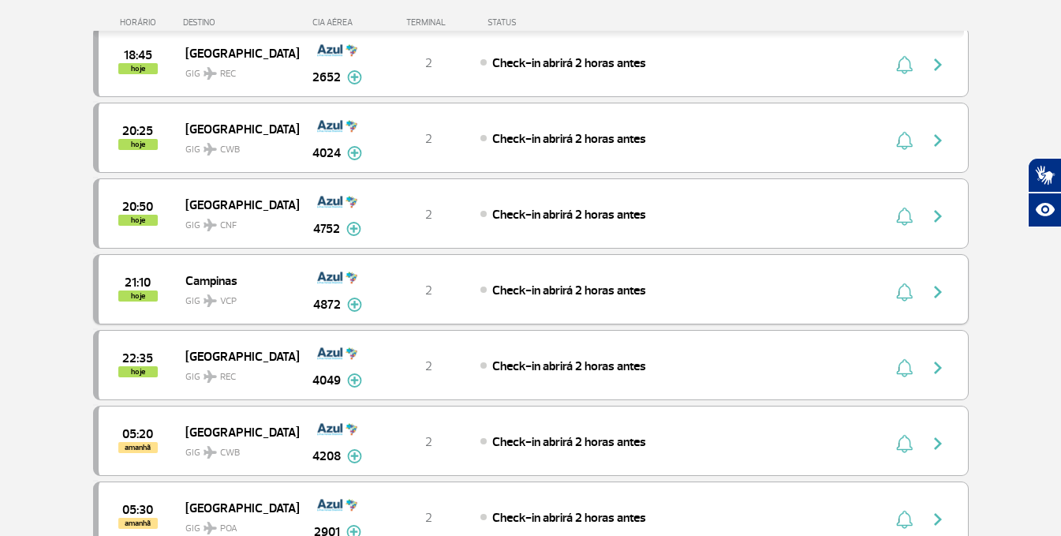
click at [198, 283] on span "Campinas" at bounding box center [235, 280] width 101 height 21
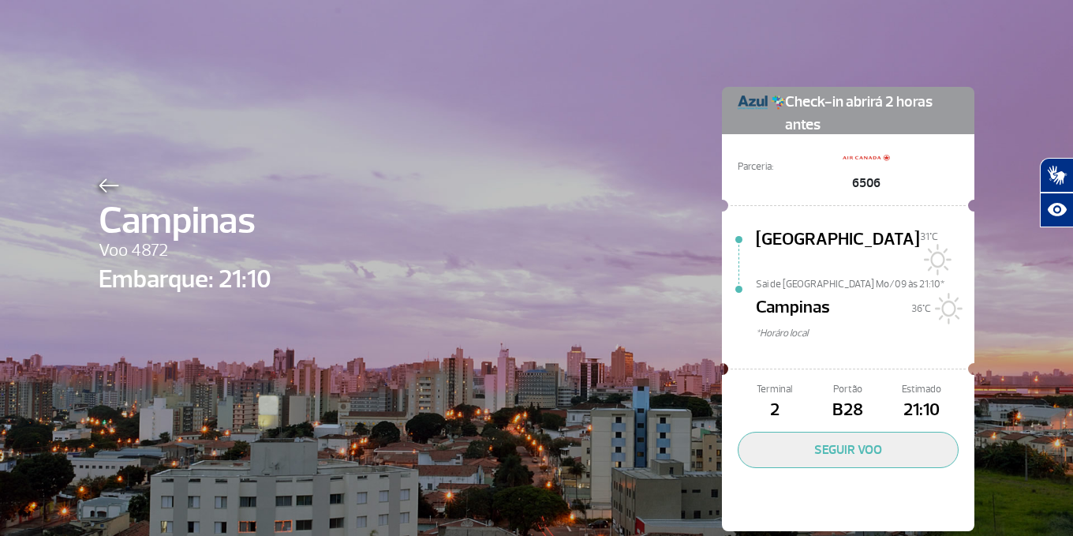
click at [99, 188] on img at bounding box center [109, 185] width 21 height 14
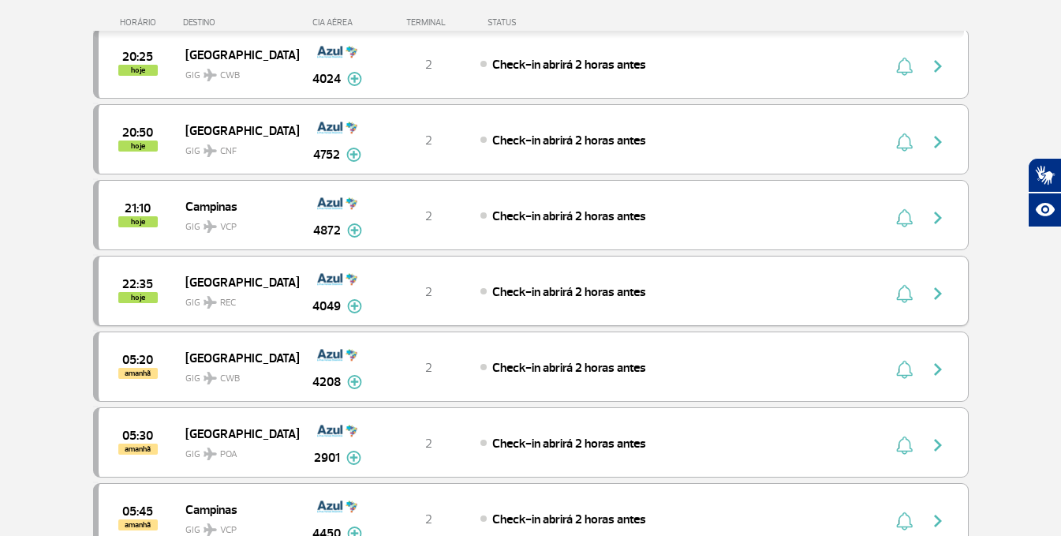
scroll to position [552, 0]
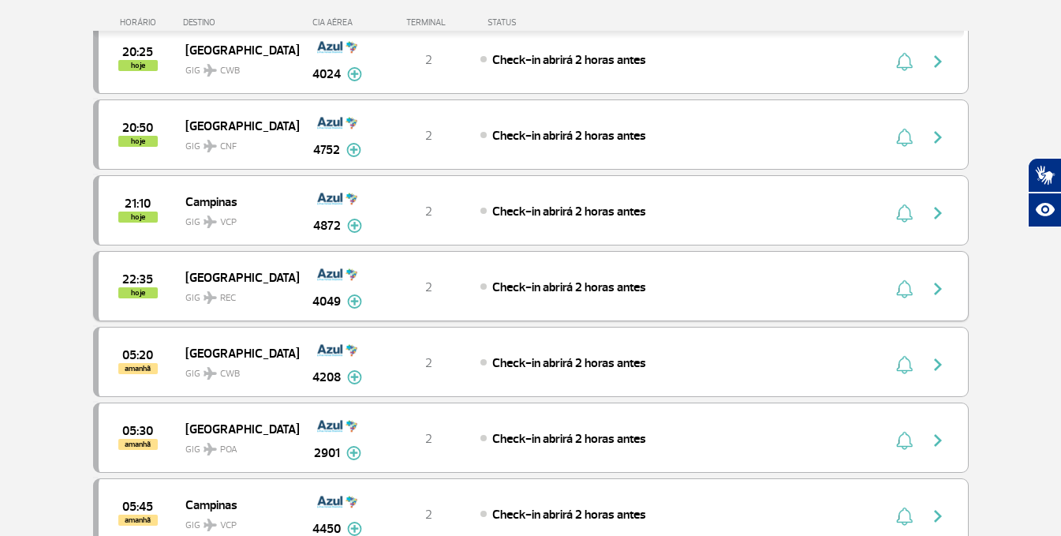
click at [191, 265] on div "22:35 hoje Recife GIG REC 4049 2 Check-in abrirá 2 horas antes Parcerias: TAP P…" at bounding box center [531, 286] width 876 height 70
click at [191, 278] on span "[GEOGRAPHIC_DATA]" at bounding box center [235, 277] width 101 height 21
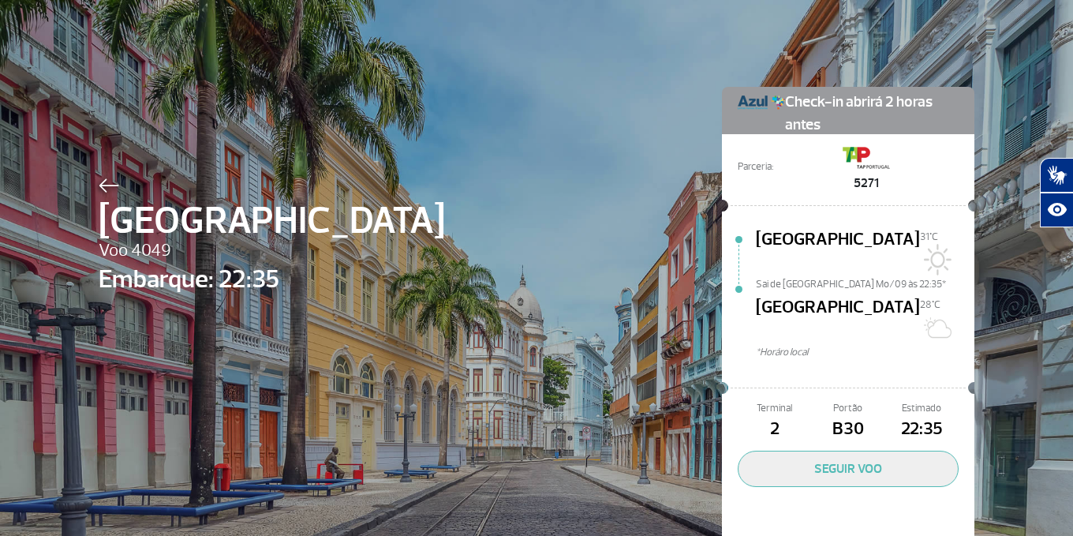
click at [99, 181] on img at bounding box center [109, 185] width 21 height 14
